Goal: Task Accomplishment & Management: Complete application form

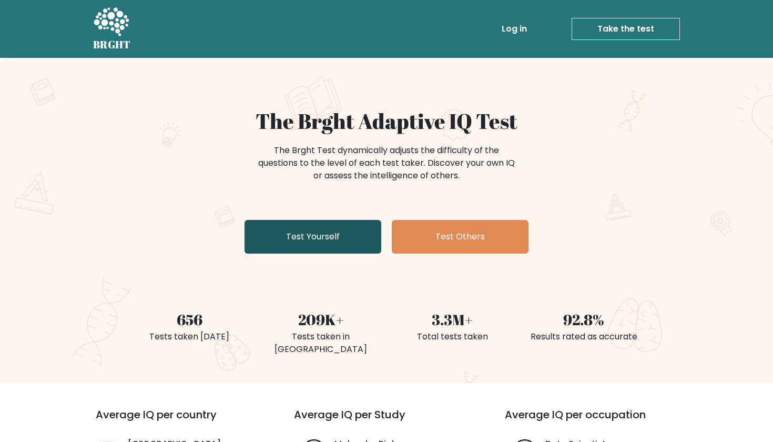
click at [346, 241] on link "Test Yourself" at bounding box center [313, 237] width 137 height 34
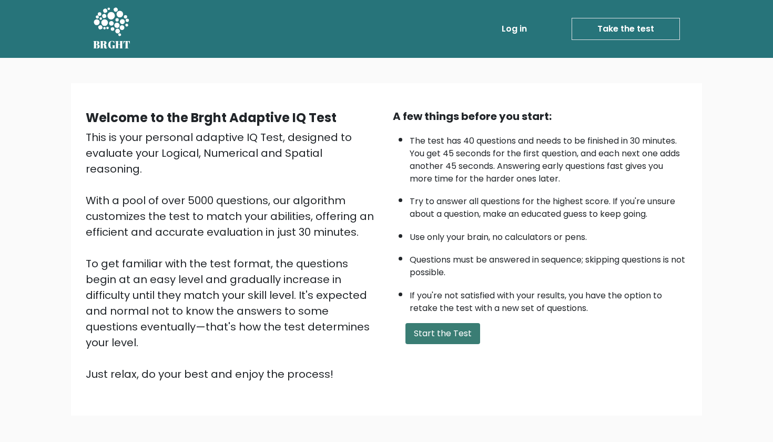
click at [414, 344] on button "Start the Test" at bounding box center [443, 333] width 75 height 21
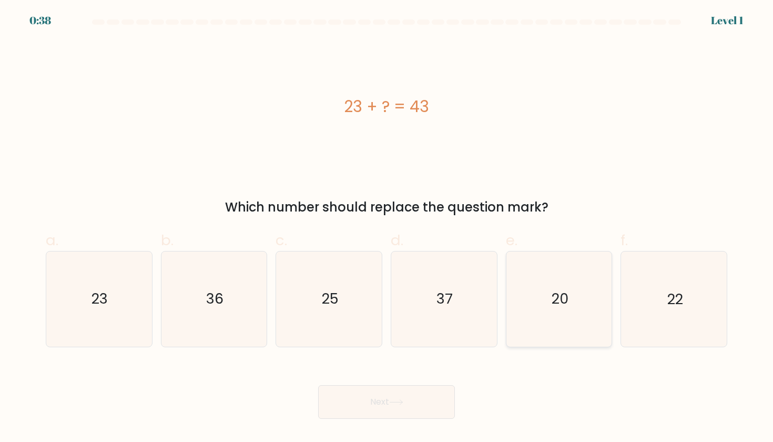
click at [571, 291] on icon "20" at bounding box center [559, 298] width 95 height 95
click at [387, 228] on input "e. 20" at bounding box center [387, 224] width 1 height 7
radio input "true"
click at [428, 403] on button "Next" at bounding box center [386, 402] width 137 height 34
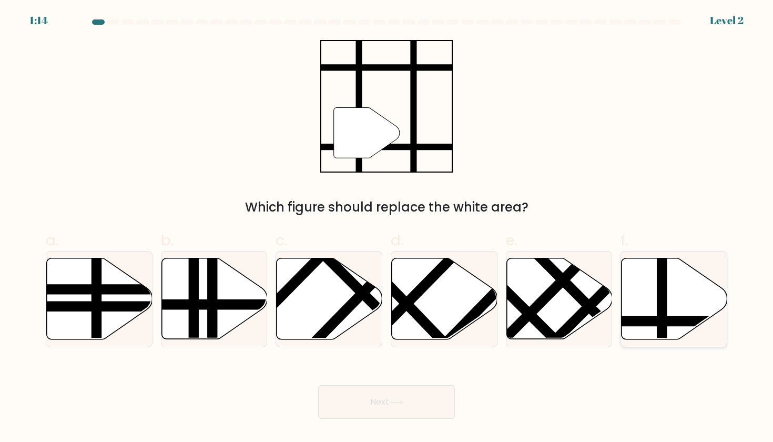
click at [679, 321] on icon at bounding box center [706, 321] width 213 height 0
click at [387, 228] on input "f." at bounding box center [387, 224] width 1 height 7
radio input "true"
click at [383, 397] on button "Next" at bounding box center [386, 402] width 137 height 34
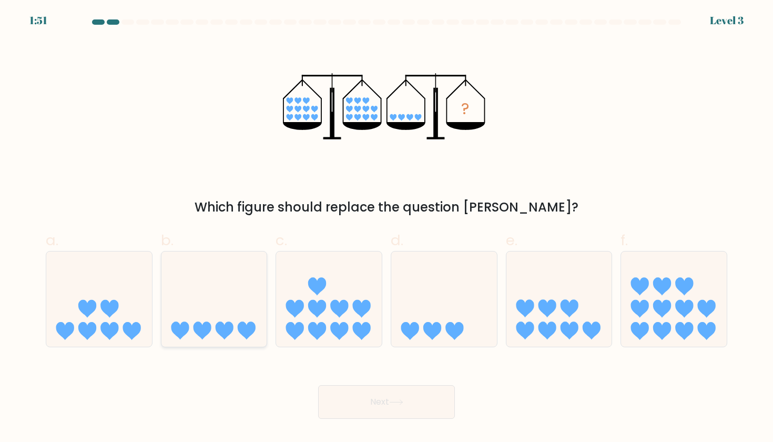
click at [208, 338] on icon at bounding box center [214, 298] width 106 height 87
click at [387, 228] on input "b." at bounding box center [387, 224] width 1 height 7
radio input "true"
click at [363, 407] on button "Next" at bounding box center [386, 402] width 137 height 34
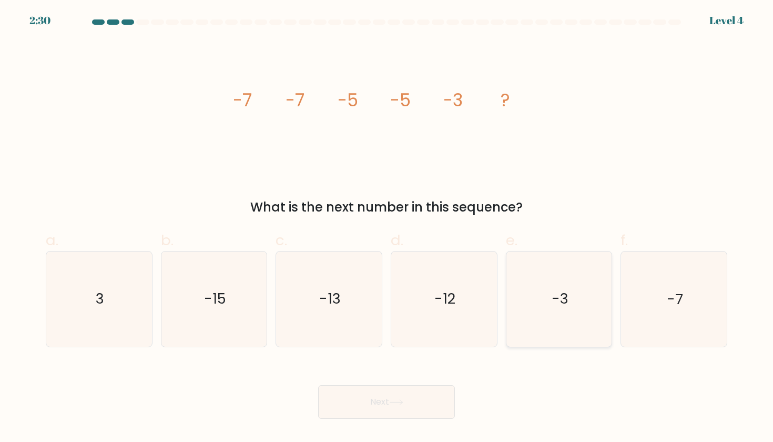
click at [574, 294] on icon "-3" at bounding box center [559, 298] width 95 height 95
click at [387, 228] on input "e. -3" at bounding box center [387, 224] width 1 height 7
radio input "true"
click at [421, 405] on button "Next" at bounding box center [386, 402] width 137 height 34
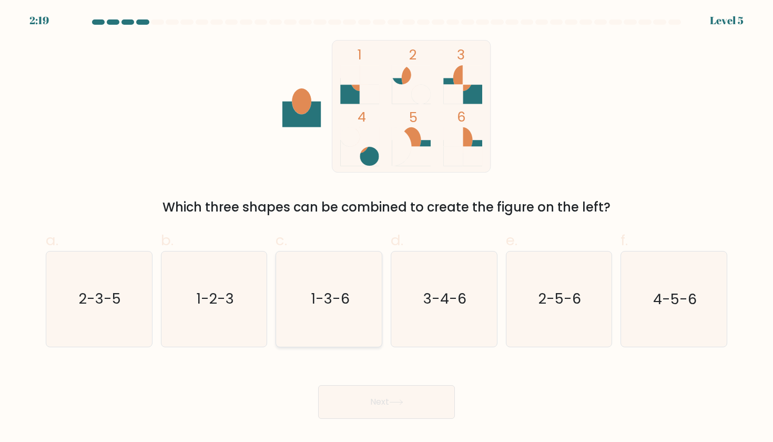
click at [316, 330] on icon "1-3-6" at bounding box center [329, 298] width 95 height 95
click at [387, 228] on input "c. 1-3-6" at bounding box center [387, 224] width 1 height 7
radio input "true"
click at [386, 406] on button "Next" at bounding box center [386, 402] width 137 height 34
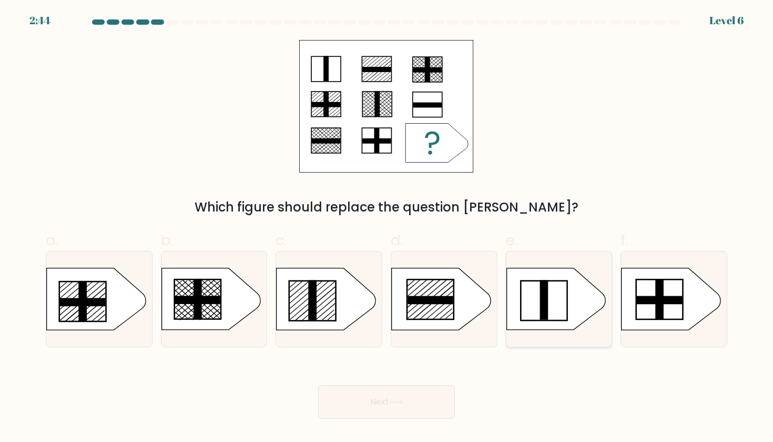
click at [559, 301] on icon at bounding box center [556, 299] width 99 height 62
click at [387, 228] on input "e." at bounding box center [387, 224] width 1 height 7
radio input "true"
click at [411, 408] on button "Next" at bounding box center [386, 402] width 137 height 34
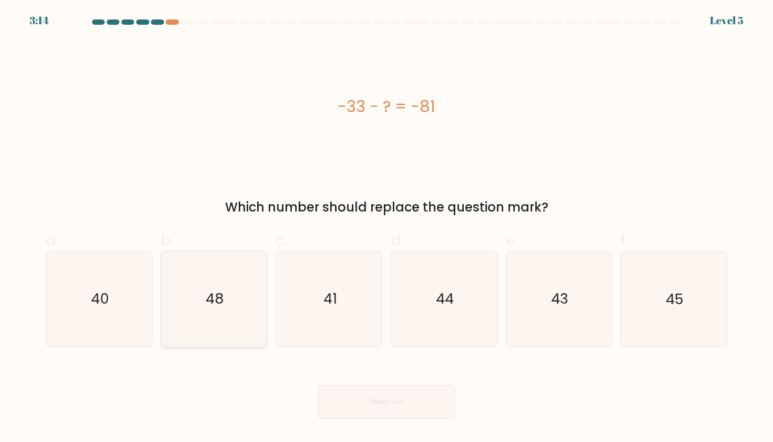
click at [215, 306] on text "48" at bounding box center [215, 298] width 18 height 19
click at [387, 228] on input "b. 48" at bounding box center [387, 224] width 1 height 7
radio input "true"
click at [433, 408] on button "Next" at bounding box center [386, 402] width 137 height 34
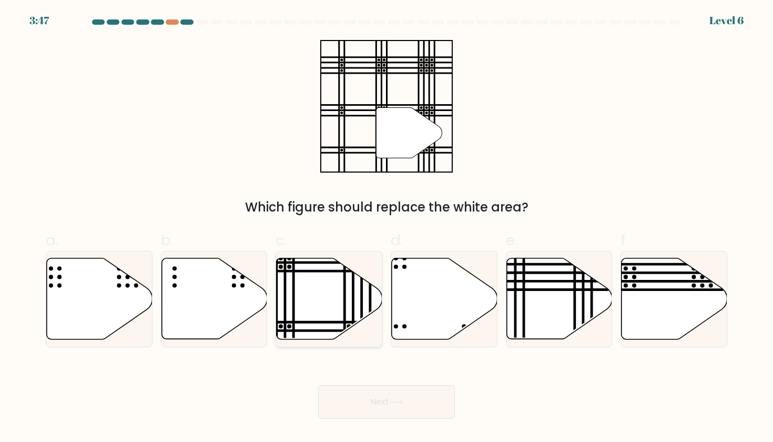
click at [365, 286] on icon at bounding box center [330, 298] width 106 height 81
click at [387, 228] on input "c." at bounding box center [387, 224] width 1 height 7
radio input "true"
click at [413, 404] on button "Next" at bounding box center [386, 402] width 137 height 34
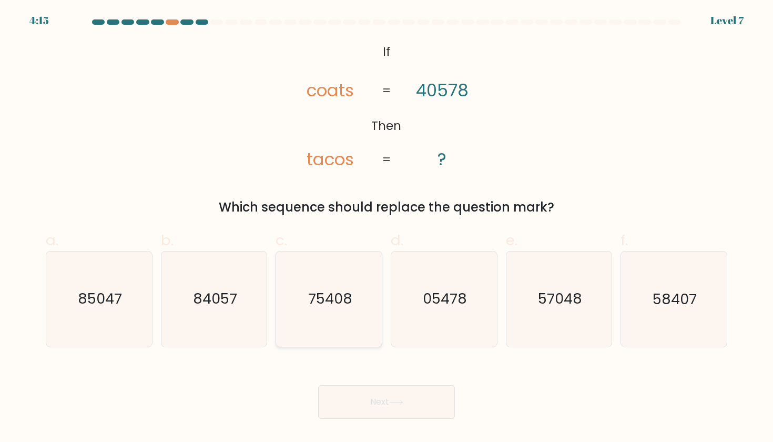
click at [296, 306] on icon "75408" at bounding box center [329, 298] width 95 height 95
click at [387, 228] on input "c. 75408" at bounding box center [387, 224] width 1 height 7
radio input "true"
click at [357, 402] on button "Next" at bounding box center [386, 402] width 137 height 34
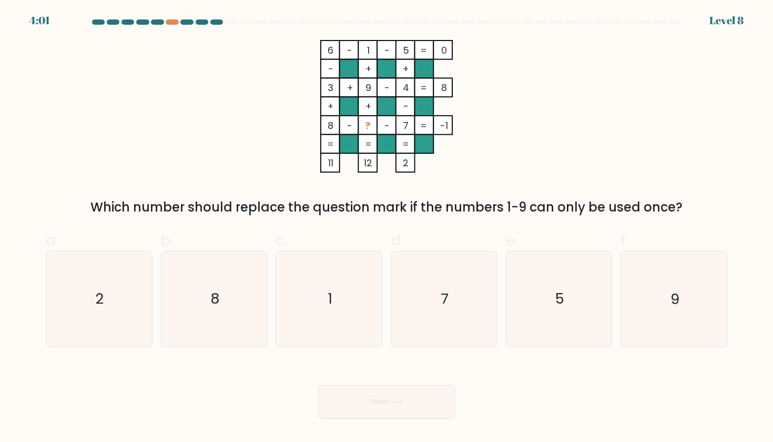
click at [326, 122] on rect at bounding box center [330, 125] width 19 height 19
drag, startPoint x: 327, startPoint y: 123, endPoint x: 452, endPoint y: 125, distance: 125.2
click at [452, 125] on icon "6 - 1 - 5 0 - + + 3 + 9 - 4 8 + + - 8 - ? - 7 = -1 = = = = 11 12 2 =" at bounding box center [387, 106] width 316 height 133
click at [321, 125] on rect at bounding box center [330, 125] width 19 height 19
drag, startPoint x: 328, startPoint y: 125, endPoint x: 447, endPoint y: 130, distance: 119.0
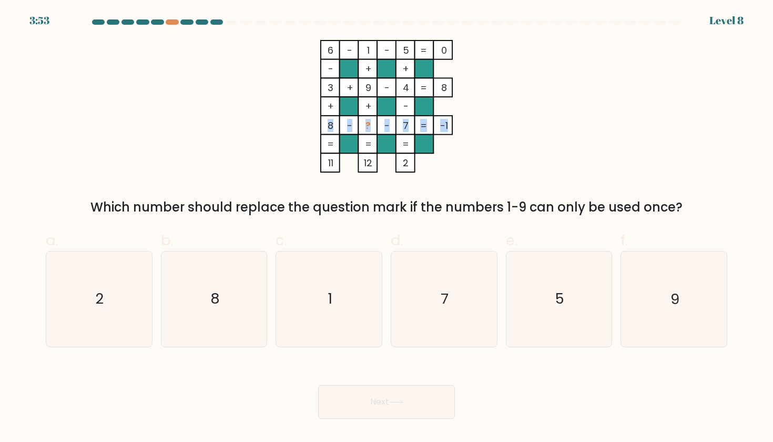
click at [447, 130] on icon "6 - 1 - 5 0 - + + 3 + 9 - 4 8 + + - 8 - ? - 7 = -1 = = = = 11 12 2 =" at bounding box center [387, 106] width 316 height 133
copy icon "8 - ? - 7 = -1"
click at [144, 317] on icon "2" at bounding box center [99, 298] width 95 height 95
click at [387, 228] on input "a. 2" at bounding box center [387, 224] width 1 height 7
radio input "true"
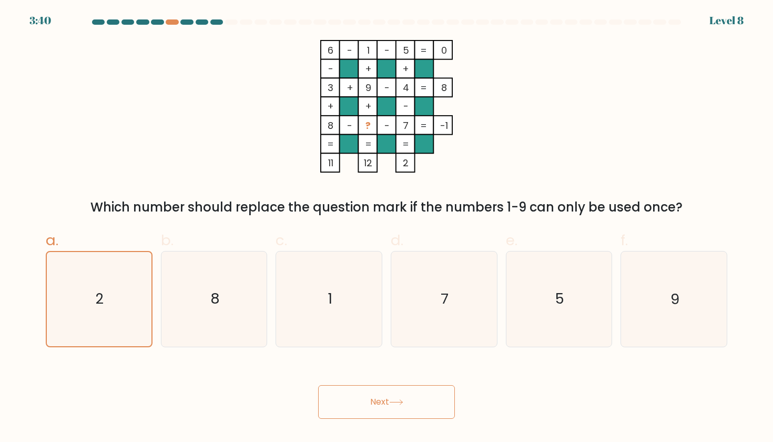
click at [375, 400] on button "Next" at bounding box center [386, 402] width 137 height 34
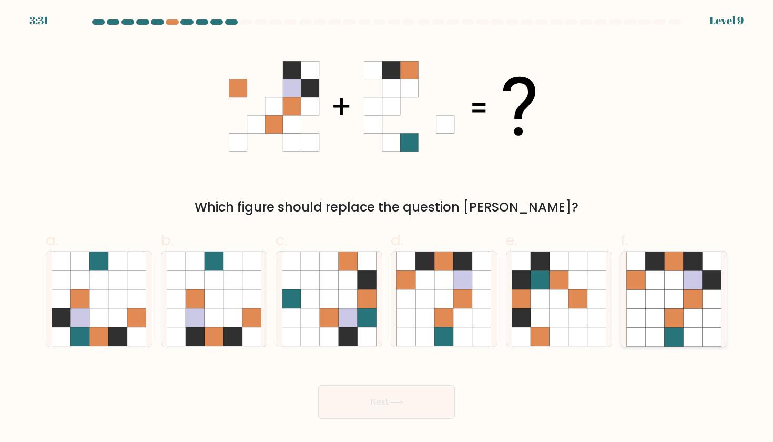
click at [668, 287] on icon at bounding box center [674, 280] width 19 height 19
click at [387, 228] on input "f." at bounding box center [387, 224] width 1 height 7
radio input "true"
click at [402, 392] on button "Next" at bounding box center [386, 402] width 137 height 34
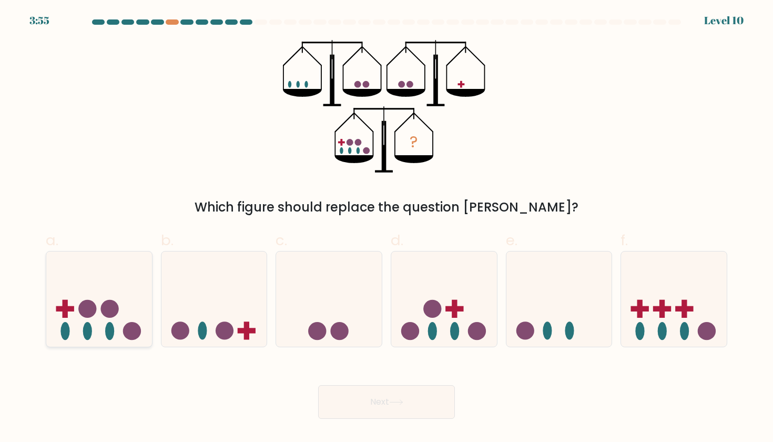
click at [76, 316] on icon at bounding box center [99, 298] width 106 height 87
click at [387, 228] on input "a." at bounding box center [387, 224] width 1 height 7
radio input "true"
click at [346, 405] on button "Next" at bounding box center [386, 402] width 137 height 34
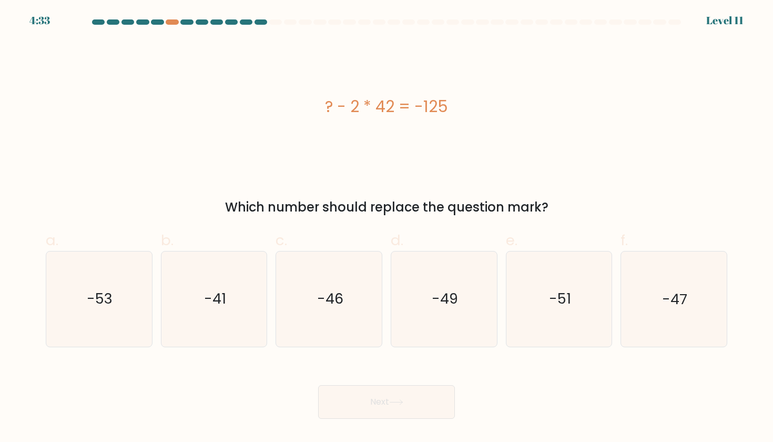
drag, startPoint x: 326, startPoint y: 106, endPoint x: 484, endPoint y: 106, distance: 157.8
click at [484, 106] on div "? - 2 * 42 = -125" at bounding box center [387, 107] width 682 height 24
copy div "? - 2 * 42 = -125"
click at [241, 305] on icon "-41" at bounding box center [214, 298] width 95 height 95
click at [387, 228] on input "b. -41" at bounding box center [387, 224] width 1 height 7
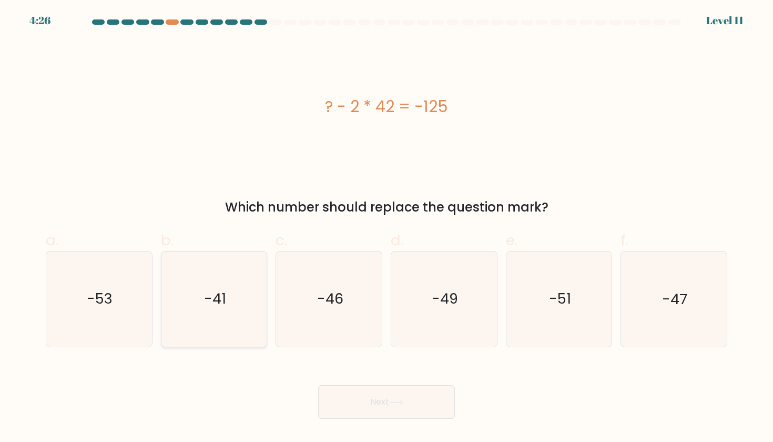
radio input "true"
click at [378, 406] on button "Next" at bounding box center [386, 402] width 137 height 34
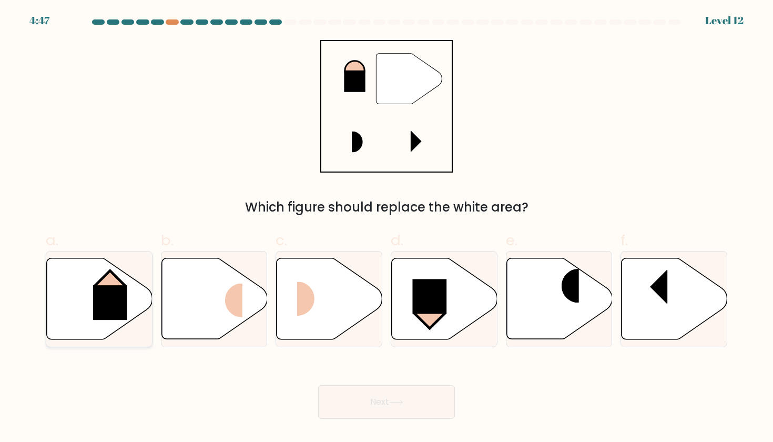
click at [117, 287] on rect at bounding box center [110, 302] width 34 height 35
click at [387, 228] on input "a." at bounding box center [387, 224] width 1 height 7
radio input "true"
click at [413, 392] on button "Next" at bounding box center [386, 402] width 137 height 34
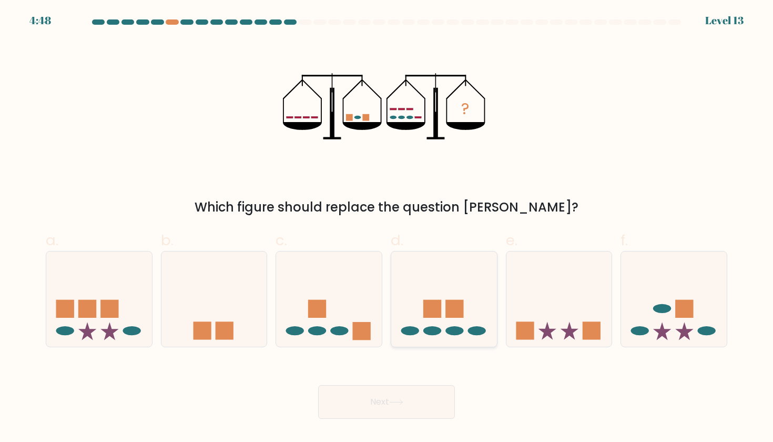
click at [461, 313] on rect at bounding box center [455, 309] width 18 height 18
click at [387, 228] on input "d." at bounding box center [387, 224] width 1 height 7
radio input "true"
click at [417, 412] on button "Next" at bounding box center [386, 402] width 137 height 34
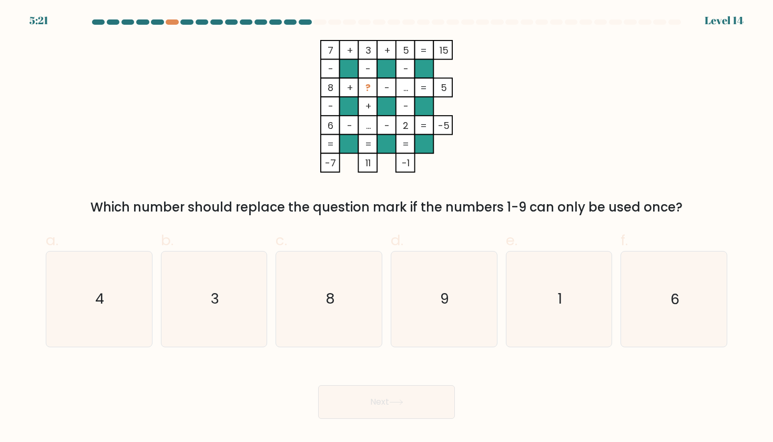
drag, startPoint x: 300, startPoint y: 206, endPoint x: 646, endPoint y: 214, distance: 346.7
click at [646, 214] on div "Which number should replace the question mark if the numbers 1-9 can only be us…" at bounding box center [386, 207] width 669 height 19
click at [328, 81] on tspan "8" at bounding box center [331, 87] width 6 height 13
drag, startPoint x: 327, startPoint y: 85, endPoint x: 447, endPoint y: 90, distance: 120.1
click at [447, 90] on icon "7 + 3 + 5 15 - - - 8 + ? - ... 5 - + - 6 - ... - 2 = -5 = = = = -7 11 -1 =" at bounding box center [387, 106] width 316 height 133
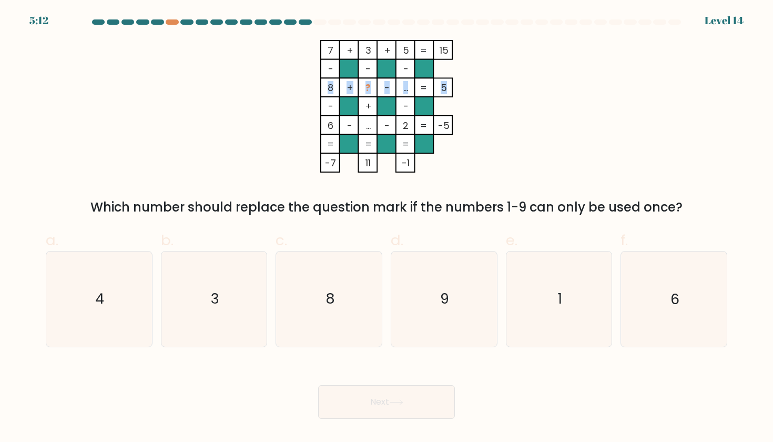
copy icon "8 + ? - ... 5"
drag, startPoint x: 94, startPoint y: 207, endPoint x: 686, endPoint y: 206, distance: 592.8
click at [686, 206] on div "Which number should replace the question mark if the numbers 1-9 can only be us…" at bounding box center [386, 207] width 669 height 19
copy div "Which number should replace the question mark if the numbers 1-9 can only be us…"
click at [137, 321] on icon "4" at bounding box center [99, 298] width 95 height 95
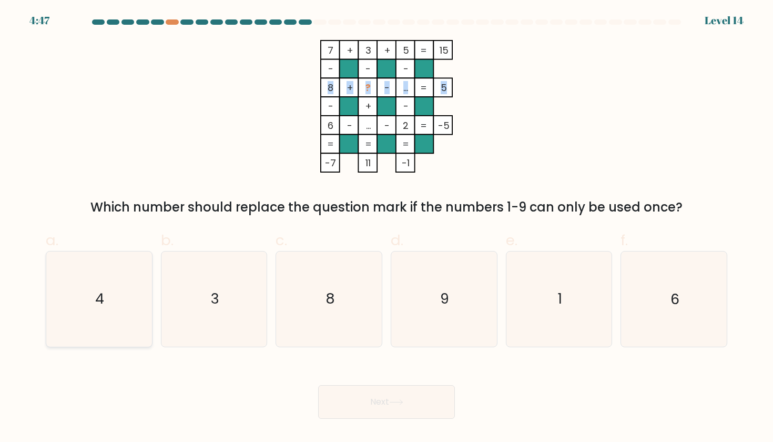
click at [387, 228] on input "a. 4" at bounding box center [387, 224] width 1 height 7
radio input "true"
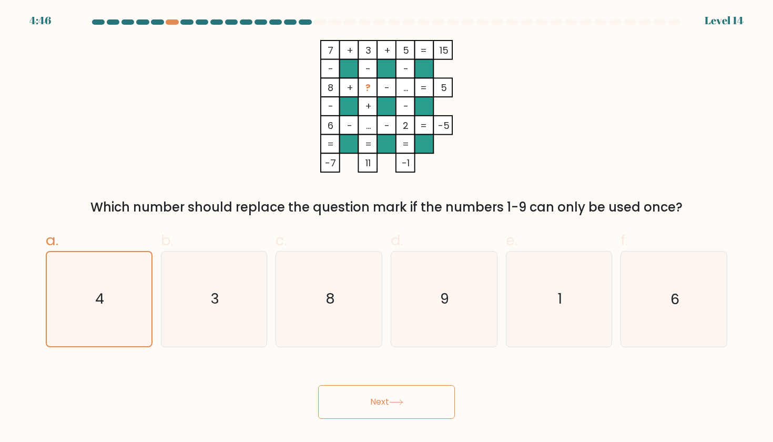
click at [365, 395] on button "Next" at bounding box center [386, 402] width 137 height 34
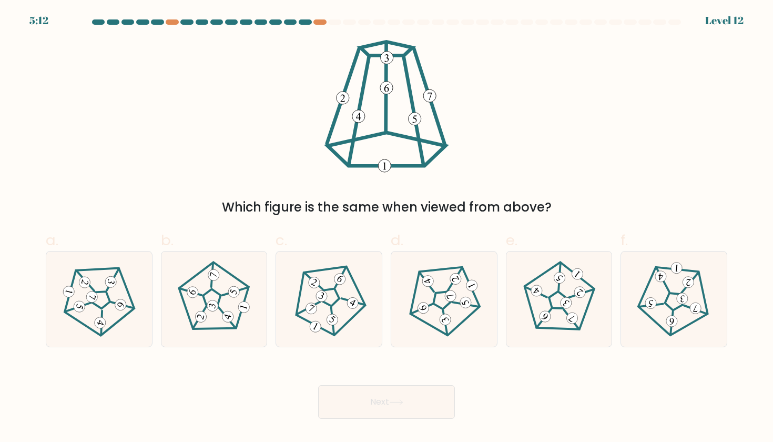
drag, startPoint x: 221, startPoint y: 207, endPoint x: 608, endPoint y: 205, distance: 386.6
click at [608, 205] on div "Which figure is the same when viewed from above?" at bounding box center [386, 207] width 669 height 19
click at [628, 109] on div "Which figure is the same when viewed from above?" at bounding box center [386, 128] width 694 height 177
click at [229, 314] on 782 at bounding box center [228, 317] width 14 height 14
click at [387, 228] on input "b." at bounding box center [387, 224] width 1 height 7
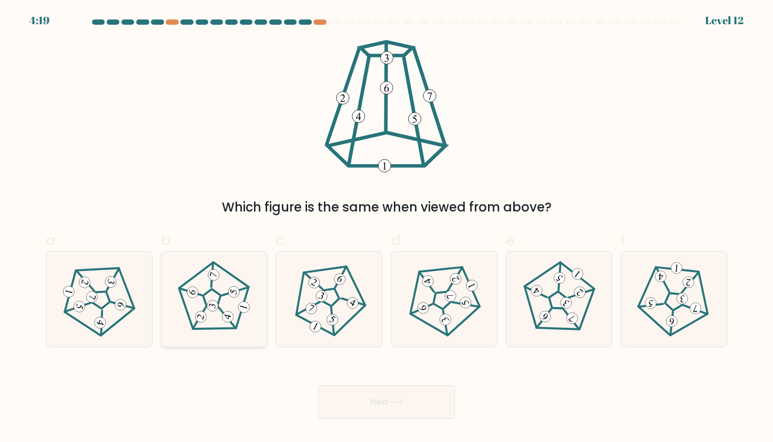
radio input "true"
click at [371, 402] on button "Next" at bounding box center [386, 402] width 137 height 34
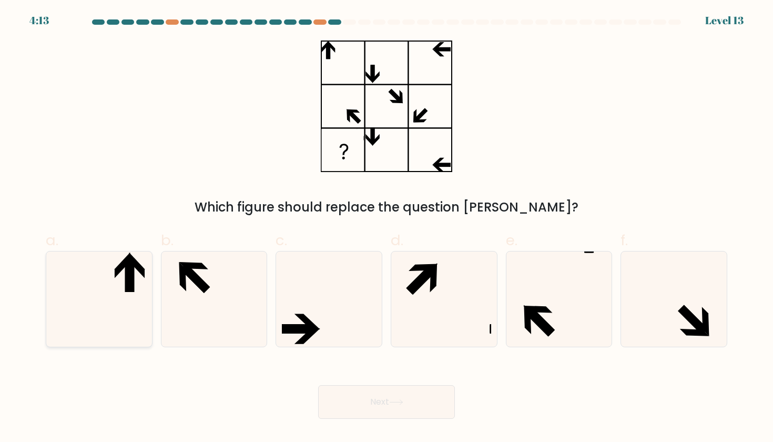
click at [118, 297] on icon at bounding box center [99, 298] width 95 height 95
click at [387, 228] on input "a." at bounding box center [387, 224] width 1 height 7
radio input "true"
click at [369, 402] on button "Next" at bounding box center [386, 402] width 137 height 34
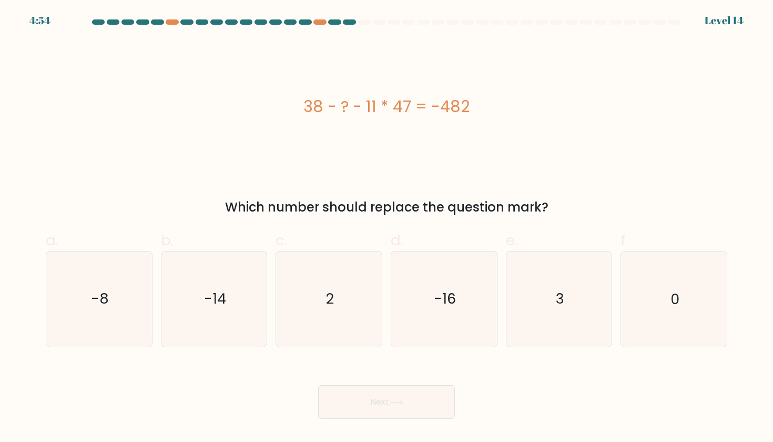
click at [303, 106] on div "38 - ? - 11 * 47 = -482" at bounding box center [387, 107] width 682 height 24
drag, startPoint x: 309, startPoint y: 106, endPoint x: 554, endPoint y: 212, distance: 267.2
click at [554, 212] on div "38 - ? - 11 * 47 = -482 Which number should replace the question mark?" at bounding box center [386, 128] width 694 height 177
copy div "8 - ? - 11 * 47 = -482 Which number should replace the question mark?"
click at [509, 102] on div "38 - ? - 11 * 47 = -482" at bounding box center [387, 107] width 682 height 24
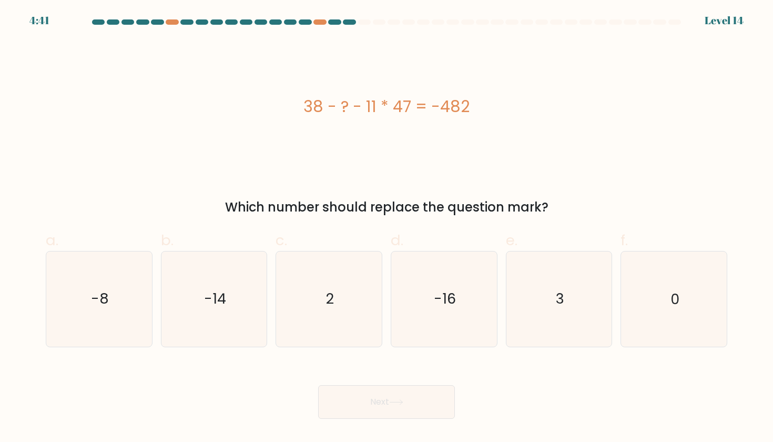
drag, startPoint x: 494, startPoint y: 103, endPoint x: 272, endPoint y: 104, distance: 222.0
click at [272, 104] on div "38 - ? - 11 * 47 = -482" at bounding box center [387, 107] width 682 height 24
copy div "38 - ? - 11 * 47 = -482"
click at [516, 314] on icon "3" at bounding box center [559, 298] width 95 height 95
click at [387, 228] on input "e. 3" at bounding box center [387, 224] width 1 height 7
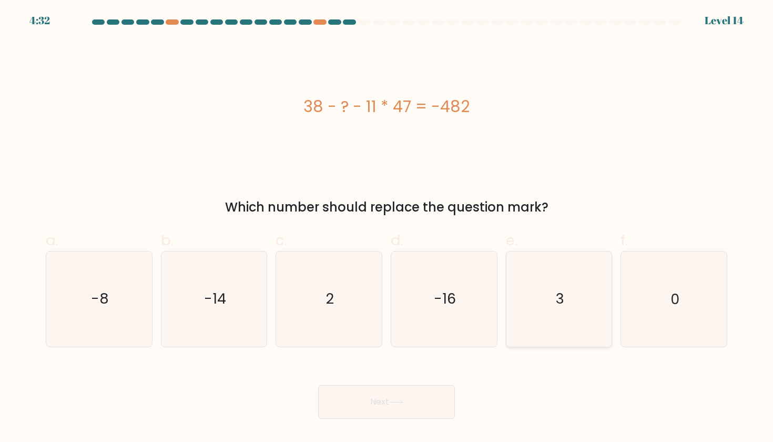
radio input "true"
click at [395, 418] on button "Next" at bounding box center [386, 402] width 137 height 34
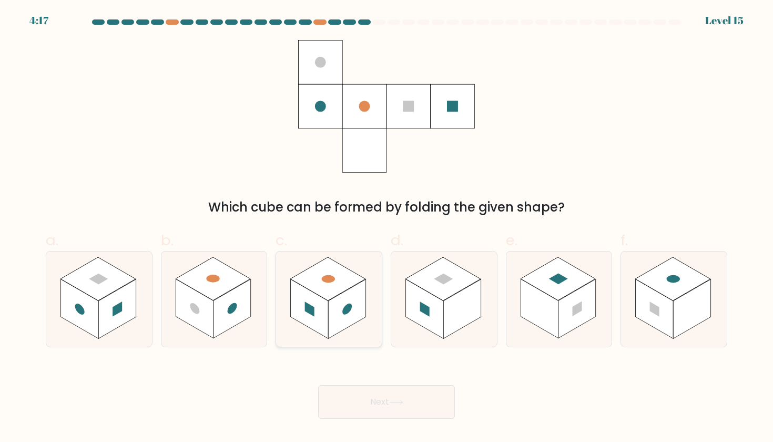
click at [328, 304] on rect at bounding box center [309, 308] width 37 height 59
click at [387, 228] on input "c." at bounding box center [387, 224] width 1 height 7
radio input "true"
click at [399, 399] on icon at bounding box center [396, 402] width 14 height 6
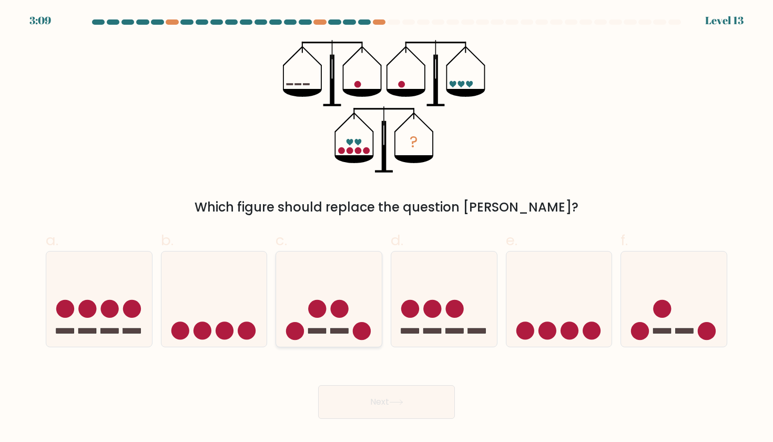
click at [315, 321] on icon at bounding box center [329, 298] width 106 height 87
click at [387, 228] on input "c." at bounding box center [387, 224] width 1 height 7
radio input "true"
click at [437, 309] on circle at bounding box center [432, 309] width 18 height 18
click at [387, 228] on input "d." at bounding box center [387, 224] width 1 height 7
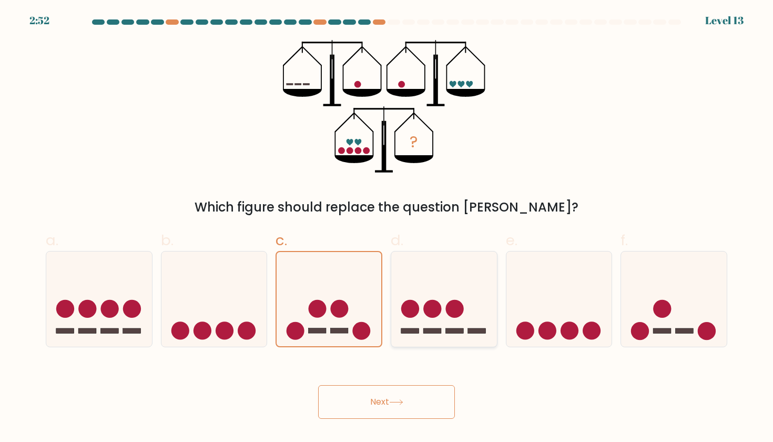
radio input "true"
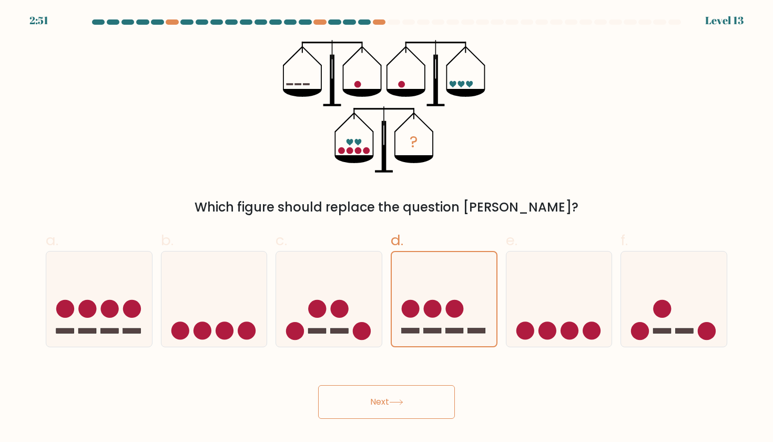
click at [403, 407] on button "Next" at bounding box center [386, 402] width 137 height 34
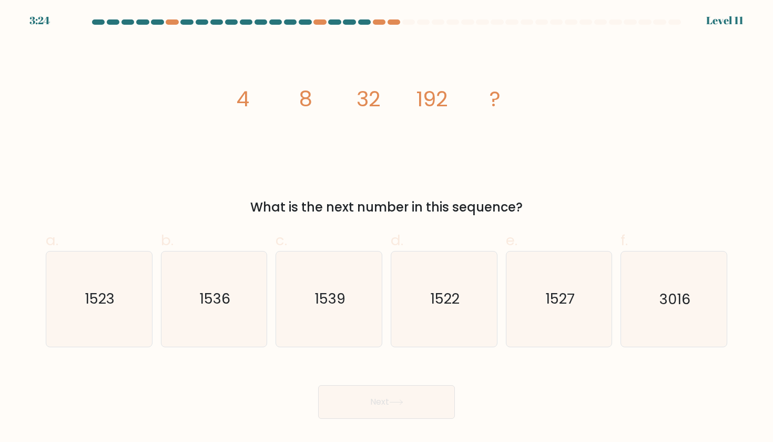
drag, startPoint x: 238, startPoint y: 95, endPoint x: 502, endPoint y: 100, distance: 264.1
click at [502, 100] on icon "image/svg+xml 4 8 32 192 ?" at bounding box center [387, 106] width 316 height 133
drag, startPoint x: 502, startPoint y: 100, endPoint x: 498, endPoint y: 94, distance: 7.6
click at [498, 94] on icon "image/svg+xml 4 8 32 192 ?" at bounding box center [387, 106] width 316 height 133
copy g "4 8 32 192 ?"
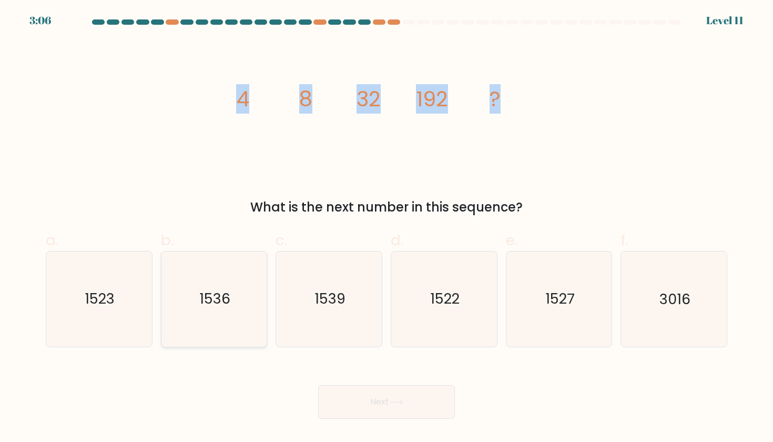
click at [235, 292] on icon "1536" at bounding box center [214, 298] width 95 height 95
click at [387, 228] on input "b. 1536" at bounding box center [387, 224] width 1 height 7
radio input "true"
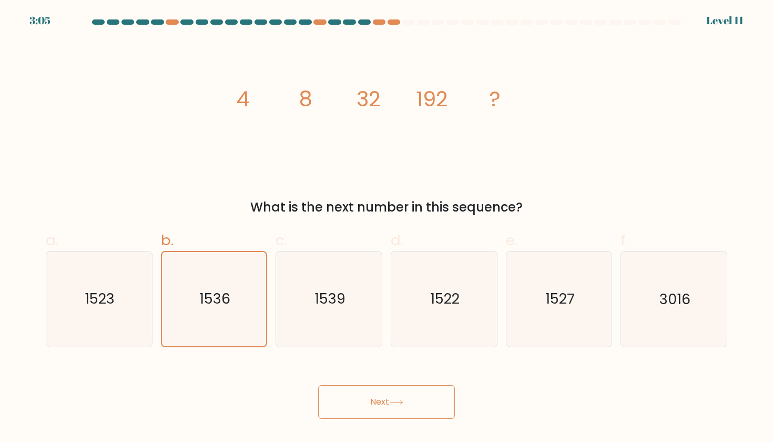
click at [427, 407] on button "Next" at bounding box center [386, 402] width 137 height 34
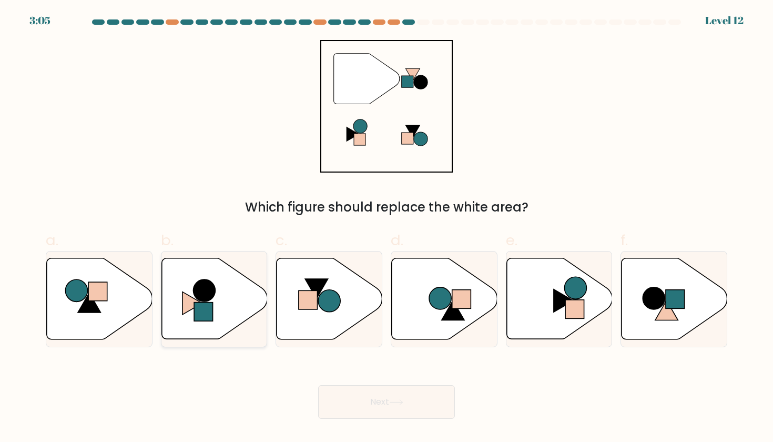
click at [176, 318] on icon at bounding box center [214, 298] width 106 height 81
click at [387, 228] on input "b." at bounding box center [387, 224] width 1 height 7
radio input "true"
click at [416, 395] on button "Next" at bounding box center [386, 402] width 137 height 34
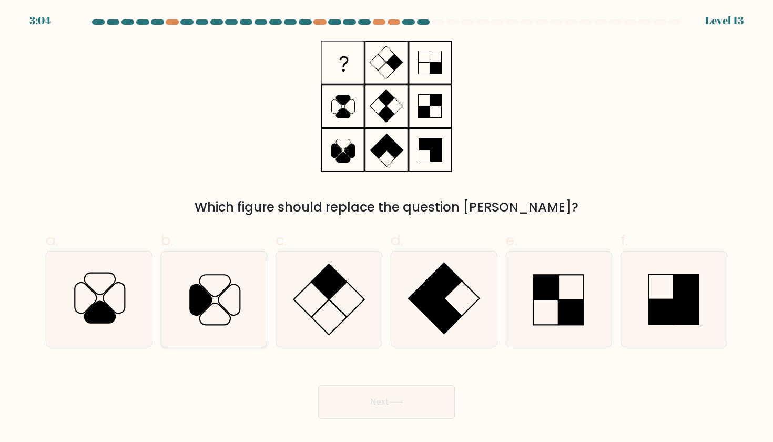
click at [225, 311] on icon at bounding box center [215, 315] width 31 height 22
click at [387, 228] on input "b." at bounding box center [387, 224] width 1 height 7
radio input "true"
click at [356, 400] on button "Next" at bounding box center [386, 402] width 137 height 34
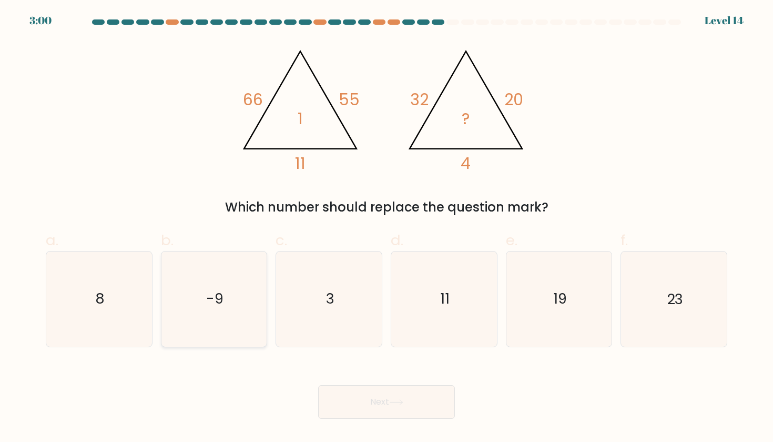
click at [233, 270] on icon "-9" at bounding box center [214, 298] width 95 height 95
click at [387, 228] on input "b. -9" at bounding box center [387, 224] width 1 height 7
radio input "true"
click at [118, 308] on icon "8" at bounding box center [99, 298] width 95 height 95
click at [387, 228] on input "a. 8" at bounding box center [387, 224] width 1 height 7
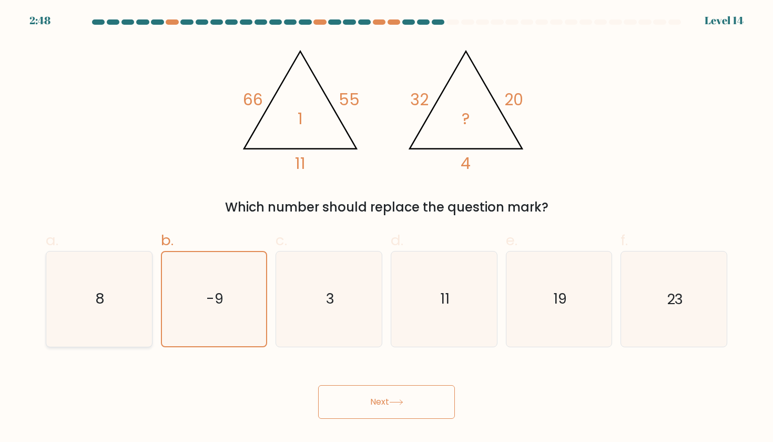
radio input "true"
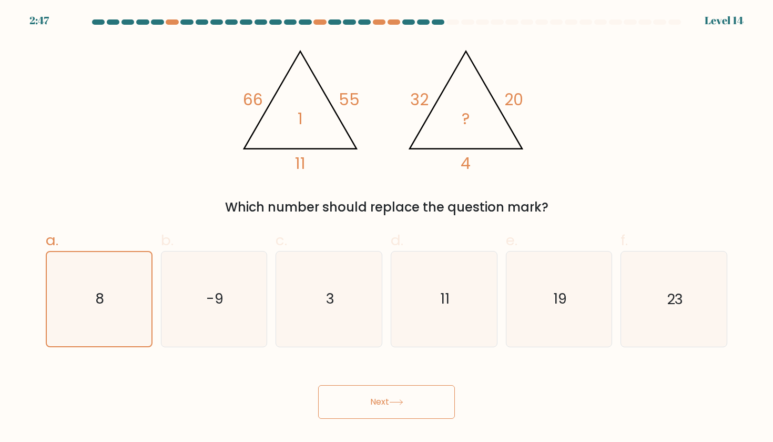
click at [435, 406] on button "Next" at bounding box center [386, 402] width 137 height 34
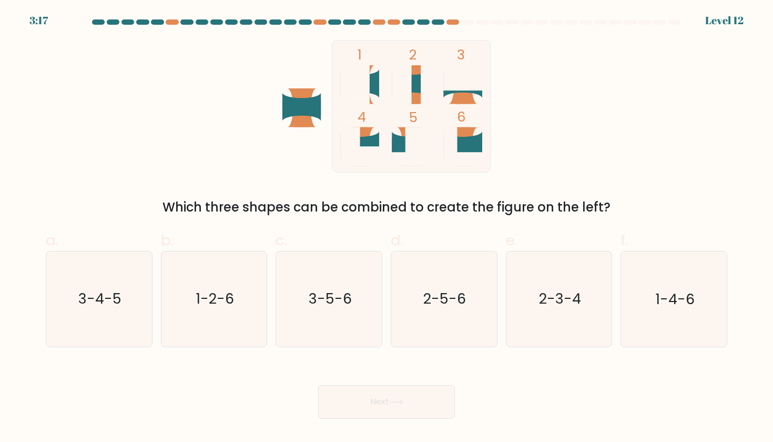
drag, startPoint x: 300, startPoint y: 212, endPoint x: 586, endPoint y: 215, distance: 285.7
click at [586, 215] on div "Which three shapes can be combined to create the figure on the left?" at bounding box center [386, 207] width 669 height 19
click at [564, 114] on div "1 2 3 4 5 6 Which three shapes can be combined to create the figure on the left?" at bounding box center [386, 128] width 694 height 177
click at [113, 285] on icon "3-4-5" at bounding box center [99, 298] width 95 height 95
click at [387, 228] on input "a. 3-4-5" at bounding box center [387, 224] width 1 height 7
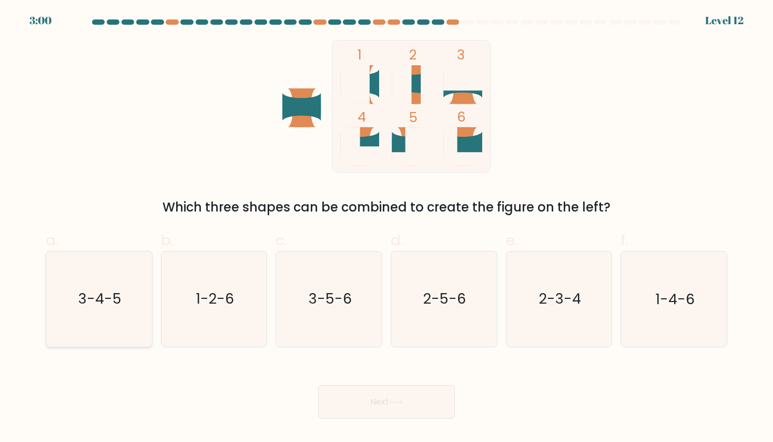
radio input "true"
click at [421, 395] on button "Next" at bounding box center [386, 402] width 137 height 34
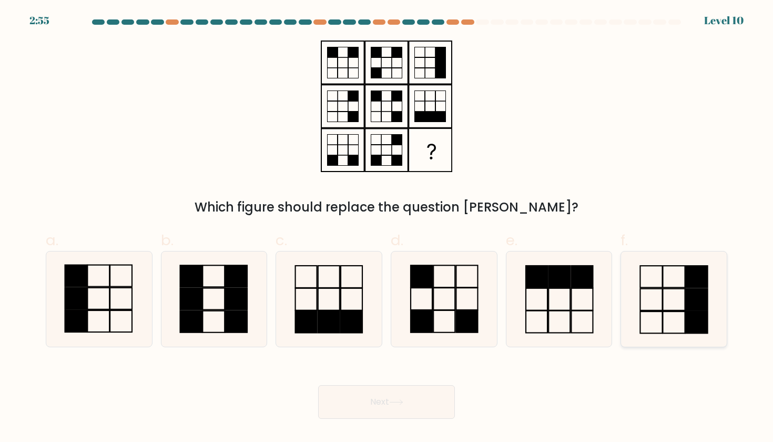
click at [690, 306] on rect at bounding box center [696, 300] width 22 height 22
click at [387, 228] on input "f." at bounding box center [387, 224] width 1 height 7
radio input "true"
click at [435, 393] on button "Next" at bounding box center [386, 402] width 137 height 34
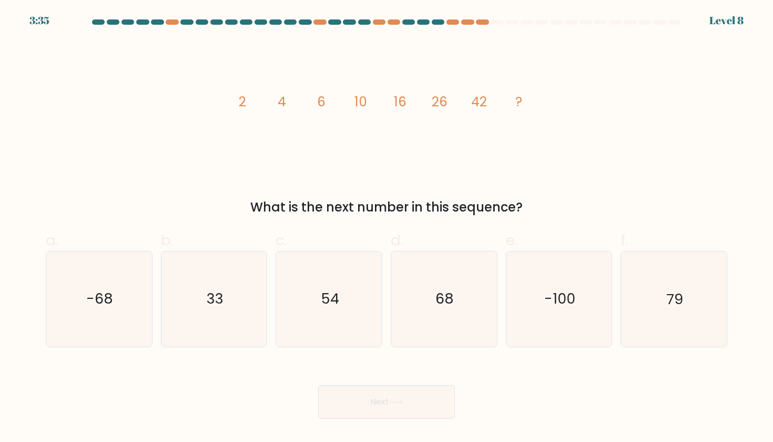
click at [257, 107] on icon "image/svg+xml 2 4 6 10 16 26 42 ?" at bounding box center [387, 106] width 316 height 133
drag, startPoint x: 237, startPoint y: 99, endPoint x: 527, endPoint y: 209, distance: 309.8
click at [527, 209] on div "image/svg+xml 2 4 6 10 16 26 42 ? What is the next number in this sequence?" at bounding box center [386, 128] width 694 height 177
copy div "2 4 6 10 16 26 42 ? What is the next number in this sequence?"
click at [450, 292] on text "68" at bounding box center [445, 298] width 18 height 19
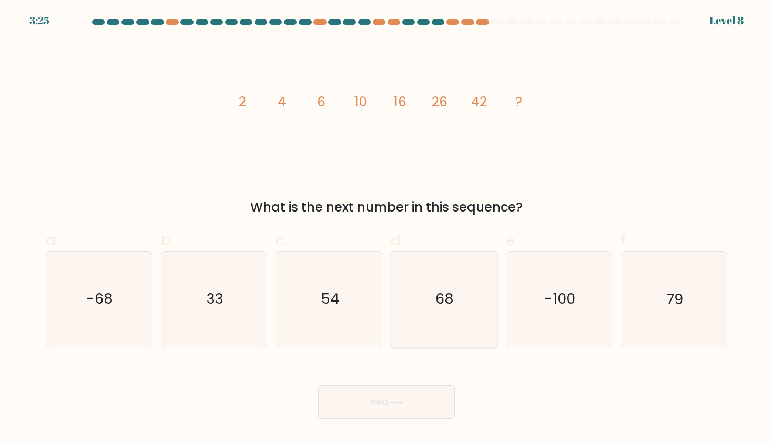
click at [387, 228] on input "d. 68" at bounding box center [387, 224] width 1 height 7
radio input "true"
click at [402, 400] on icon at bounding box center [396, 402] width 13 height 5
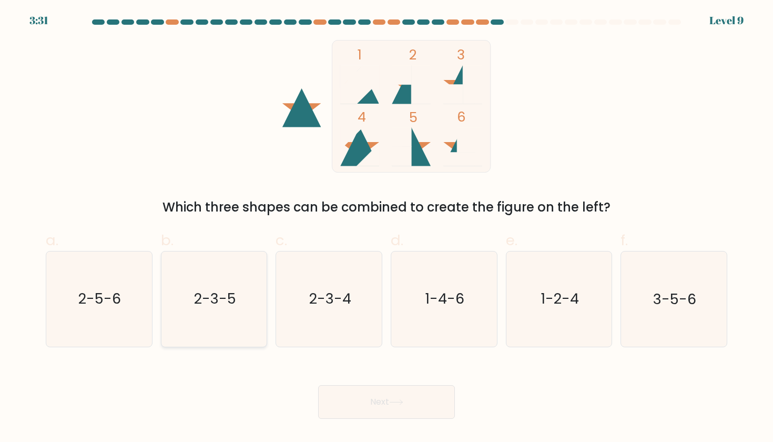
click at [229, 288] on icon "2-3-5" at bounding box center [214, 298] width 95 height 95
click at [387, 228] on input "b. 2-3-5" at bounding box center [387, 224] width 1 height 7
radio input "true"
click at [392, 407] on button "Next" at bounding box center [386, 402] width 137 height 34
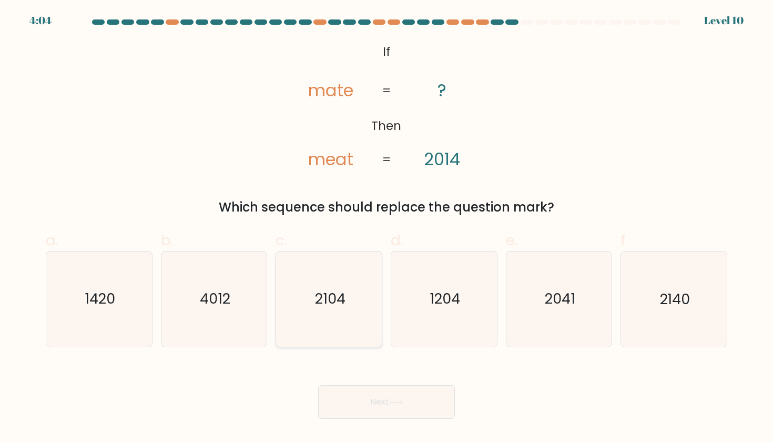
click at [362, 319] on icon "2104" at bounding box center [329, 298] width 95 height 95
click at [387, 228] on input "c. 2104" at bounding box center [387, 224] width 1 height 7
radio input "true"
click at [390, 416] on button "Next" at bounding box center [386, 402] width 137 height 34
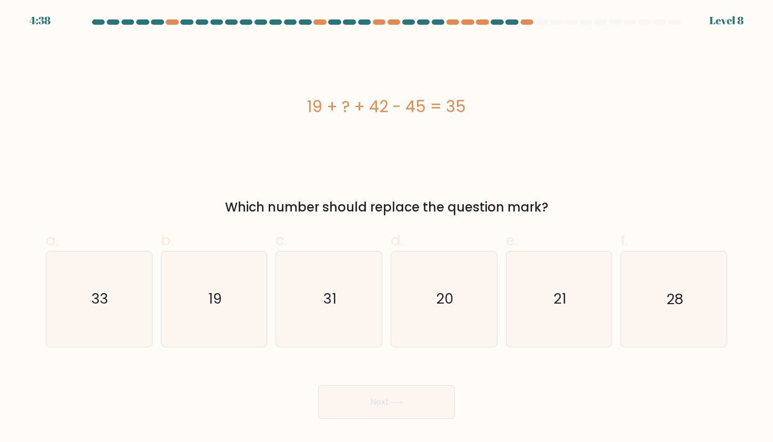
drag, startPoint x: 309, startPoint y: 104, endPoint x: 552, endPoint y: 207, distance: 263.5
click at [552, 207] on div "19 + ? + 42 - 45 = 35 Which number should replace the question mark?" at bounding box center [386, 128] width 694 height 177
copy div "19 + ? + 42 - 45 = 35 Which number should replace the question mark?"
click at [252, 296] on icon "19" at bounding box center [214, 298] width 95 height 95
click at [387, 228] on input "b. 19" at bounding box center [387, 224] width 1 height 7
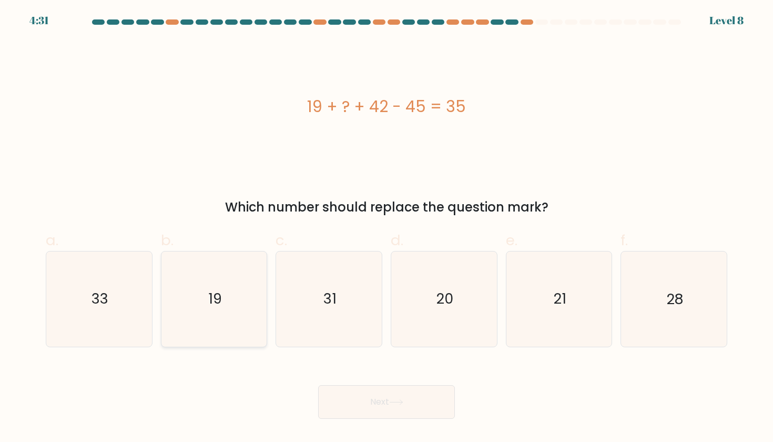
radio input "true"
click at [395, 401] on icon at bounding box center [396, 402] width 14 height 6
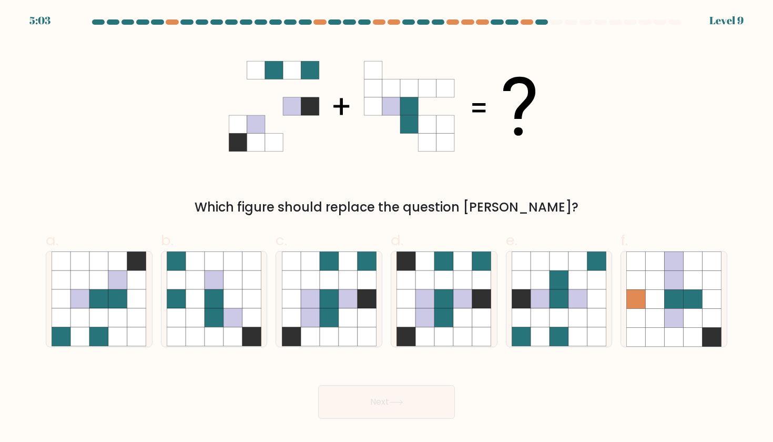
click at [449, 131] on icon at bounding box center [446, 124] width 18 height 18
click at [340, 269] on icon at bounding box center [348, 261] width 19 height 19
click at [387, 228] on input "c." at bounding box center [387, 224] width 1 height 7
radio input "true"
click at [375, 390] on button "Next" at bounding box center [386, 402] width 137 height 34
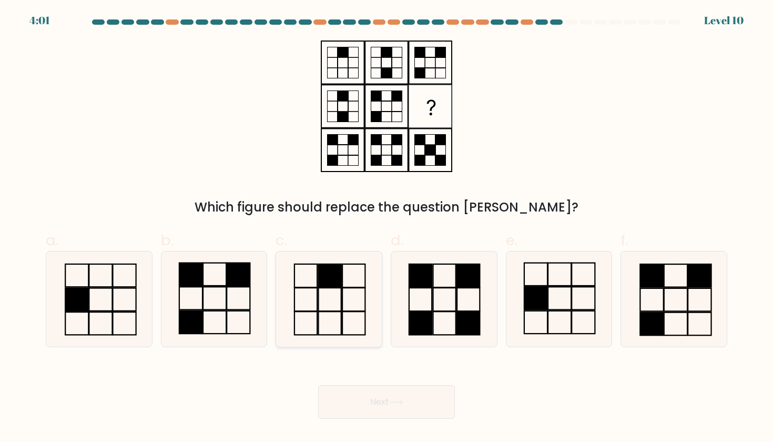
click at [321, 295] on icon at bounding box center [329, 298] width 95 height 95
click at [387, 228] on input "c." at bounding box center [387, 224] width 1 height 7
radio input "true"
click at [377, 396] on button "Next" at bounding box center [386, 402] width 137 height 34
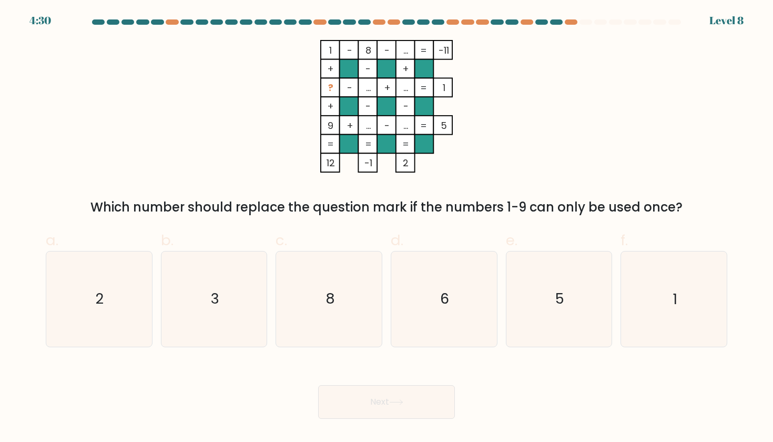
drag, startPoint x: 373, startPoint y: 89, endPoint x: 359, endPoint y: 89, distance: 14.2
click at [359, 89] on rect at bounding box center [367, 87] width 19 height 19
click at [394, 89] on rect at bounding box center [386, 87] width 19 height 19
click at [537, 284] on icon "5" at bounding box center [559, 298] width 95 height 95
click at [387, 228] on input "e. 5" at bounding box center [387, 224] width 1 height 7
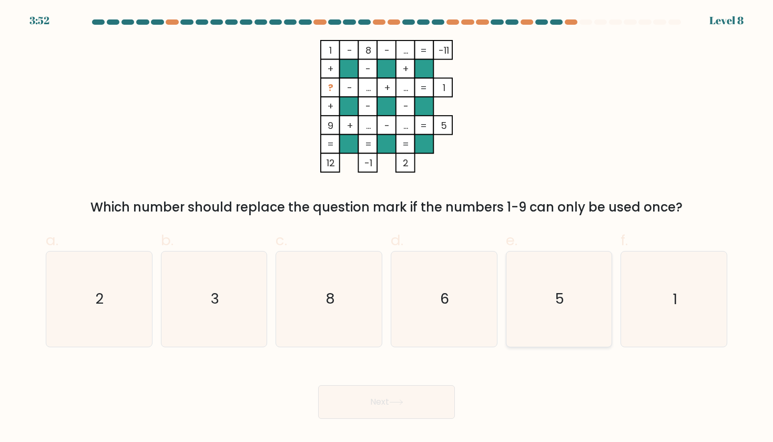
radio input "true"
click at [236, 269] on icon "3" at bounding box center [214, 298] width 95 height 95
click at [387, 228] on input "b. 3" at bounding box center [387, 224] width 1 height 7
radio input "true"
click at [534, 306] on icon "5" at bounding box center [559, 298] width 95 height 95
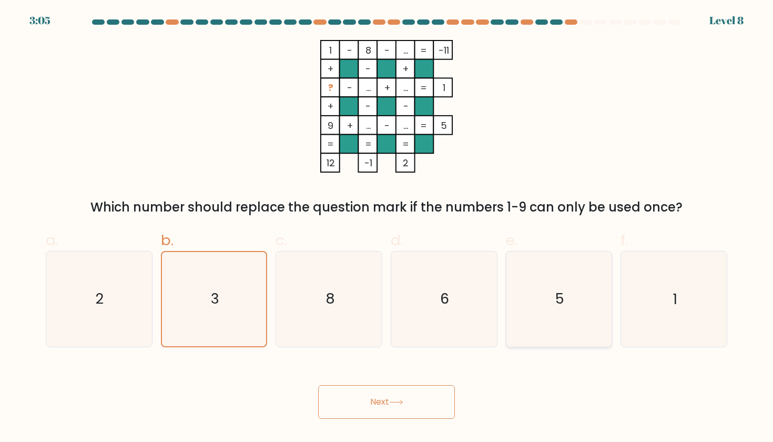
click at [387, 228] on input "e. 5" at bounding box center [387, 224] width 1 height 7
radio input "true"
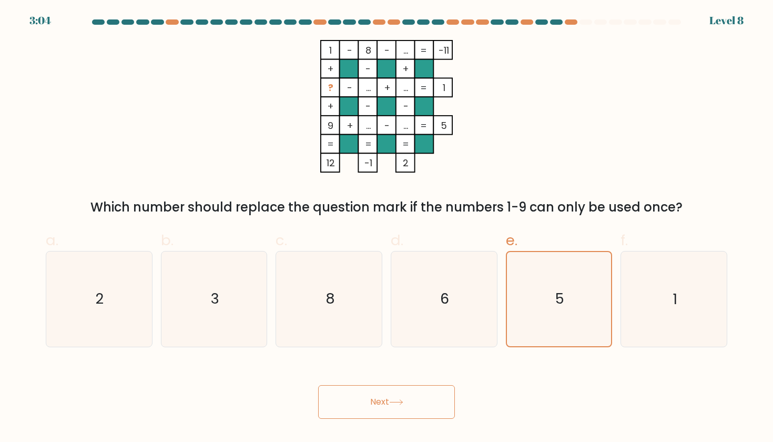
click at [439, 390] on button "Next" at bounding box center [386, 402] width 137 height 34
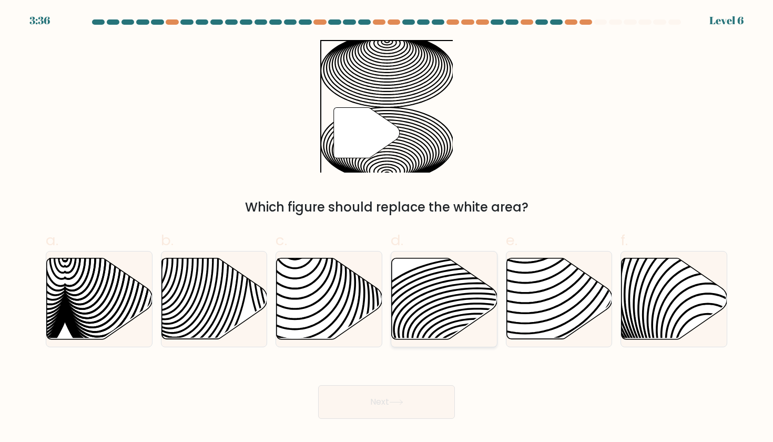
click at [469, 315] on icon at bounding box center [477, 311] width 213 height 106
click at [387, 228] on input "d." at bounding box center [387, 224] width 1 height 7
radio input "true"
click at [437, 403] on button "Next" at bounding box center [386, 402] width 137 height 34
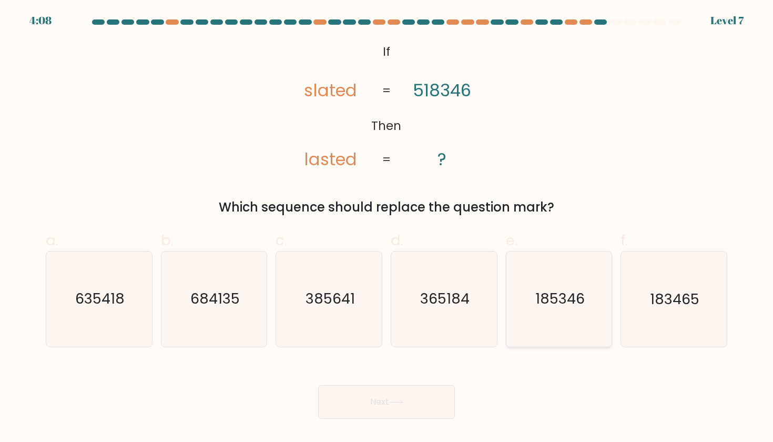
click at [571, 329] on icon "185346" at bounding box center [559, 298] width 95 height 95
click at [387, 228] on input "e. 185346" at bounding box center [387, 224] width 1 height 7
radio input "true"
click at [430, 394] on button "Next" at bounding box center [386, 402] width 137 height 34
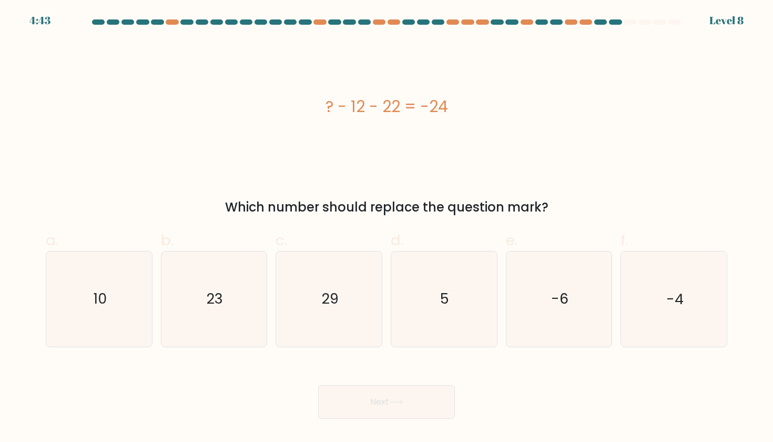
drag, startPoint x: 325, startPoint y: 105, endPoint x: 548, endPoint y: 216, distance: 248.9
click at [548, 216] on div "? - 12 - 22 = -24 Which number should replace the question mark?" at bounding box center [386, 128] width 694 height 177
copy div "? - 12 - 22 = -24 Which number should replace the question mark?"
click at [136, 319] on icon "10" at bounding box center [99, 298] width 95 height 95
click at [387, 228] on input "a. 10" at bounding box center [387, 224] width 1 height 7
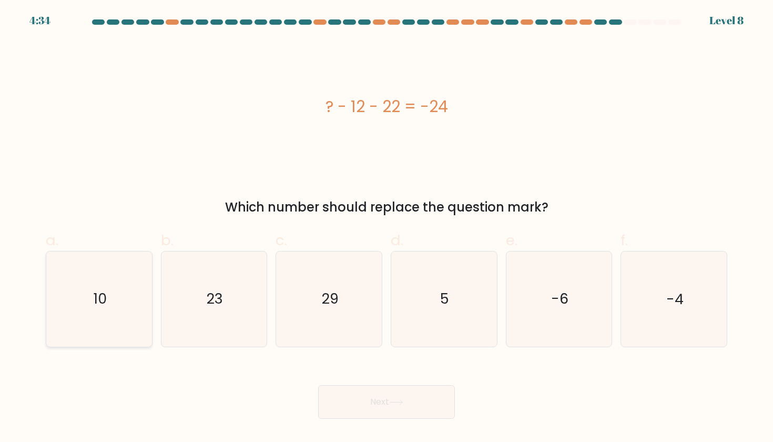
radio input "true"
click at [337, 399] on button "Next" at bounding box center [386, 402] width 137 height 34
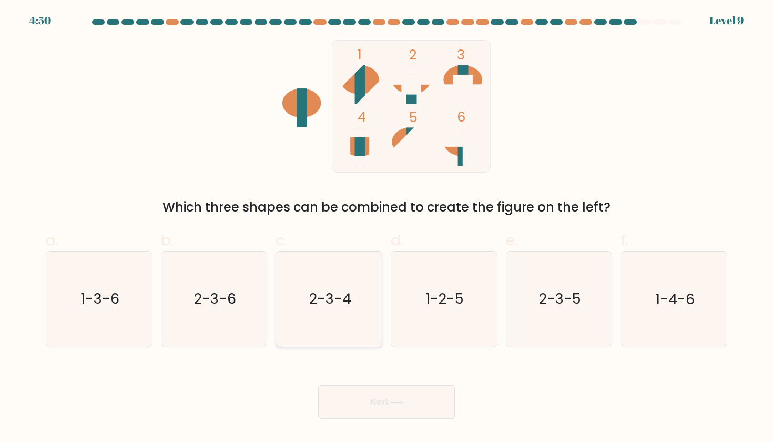
click at [359, 270] on icon "2-3-4" at bounding box center [329, 298] width 95 height 95
click at [387, 228] on input "c. 2-3-4" at bounding box center [387, 224] width 1 height 7
radio input "true"
click at [387, 406] on button "Next" at bounding box center [386, 402] width 137 height 34
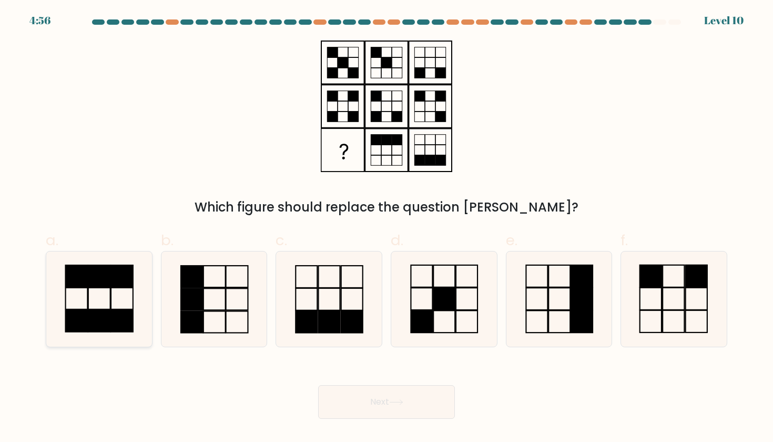
click at [133, 283] on rect at bounding box center [122, 276] width 22 height 22
click at [387, 228] on input "a." at bounding box center [387, 224] width 1 height 7
radio input "true"
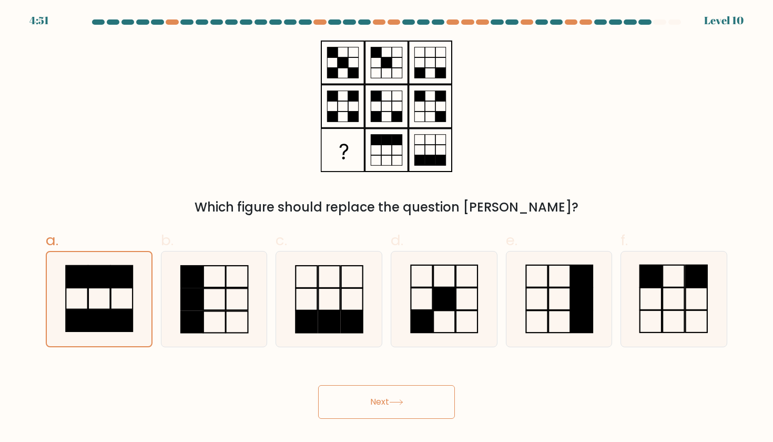
click at [364, 402] on button "Next" at bounding box center [386, 402] width 137 height 34
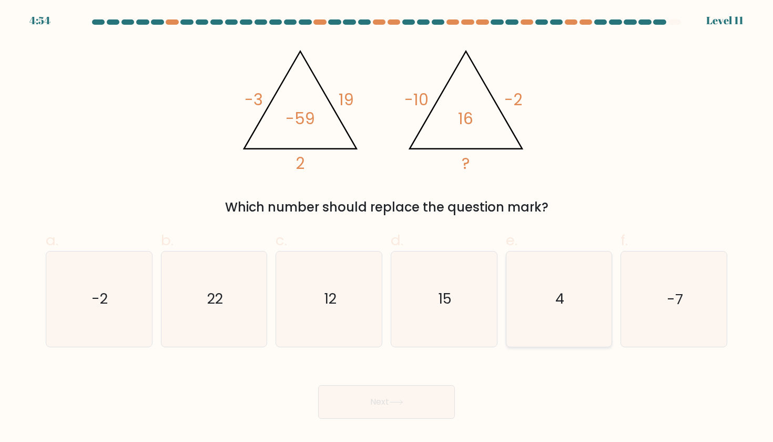
click at [558, 293] on text "4" at bounding box center [559, 298] width 9 height 19
click at [387, 228] on input "e. 4" at bounding box center [387, 224] width 1 height 7
radio input "true"
drag, startPoint x: 171, startPoint y: 59, endPoint x: 390, endPoint y: 152, distance: 238.3
click at [390, 152] on div "@import url('https://fonts.googleapis.com/css?family=Abril+Fatface:400,100,100i…" at bounding box center [386, 128] width 694 height 177
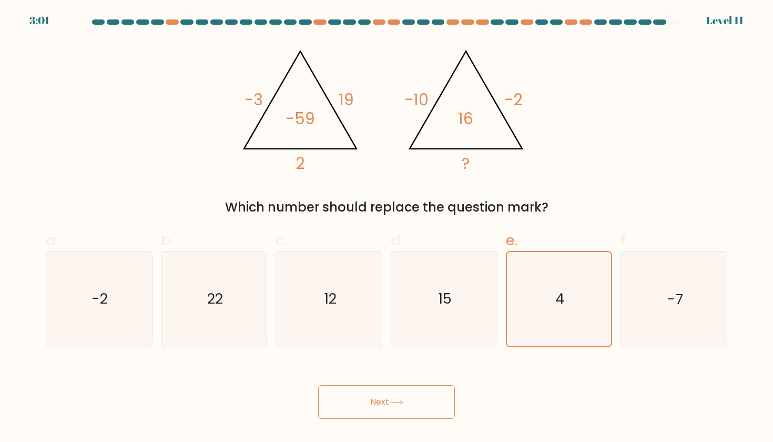
click at [348, 393] on button "Next" at bounding box center [386, 402] width 137 height 34
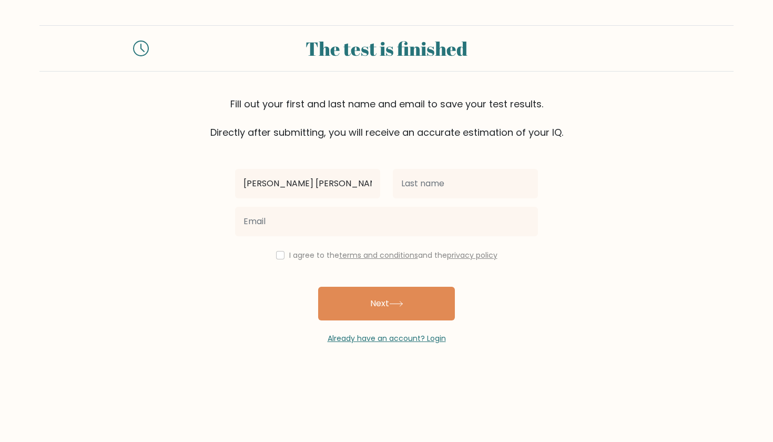
type input "Marie Khristine Louise"
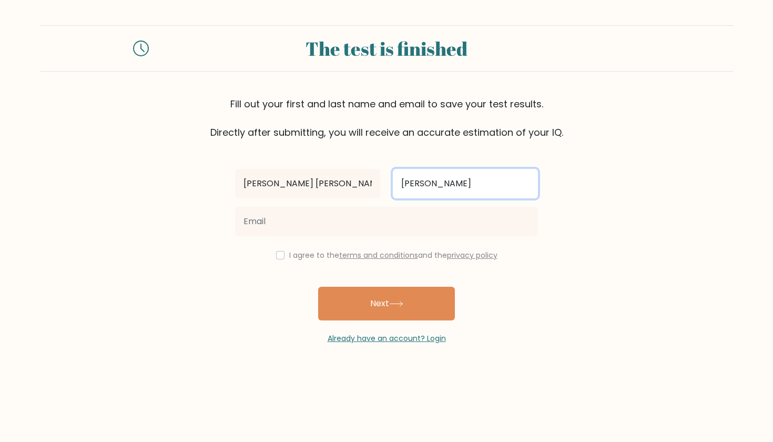
type input "Ramos"
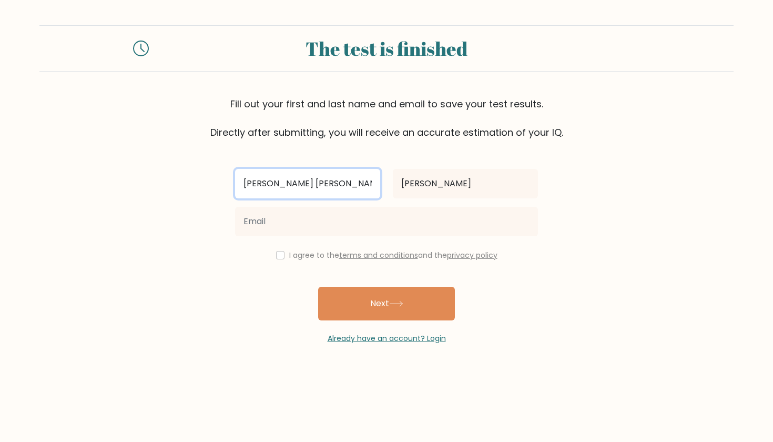
drag, startPoint x: 307, startPoint y: 186, endPoint x: 207, endPoint y: 186, distance: 99.9
click at [207, 186] on form "The test is finished Fill out your first and last name and email to save your t…" at bounding box center [386, 184] width 773 height 319
type input "Louise"
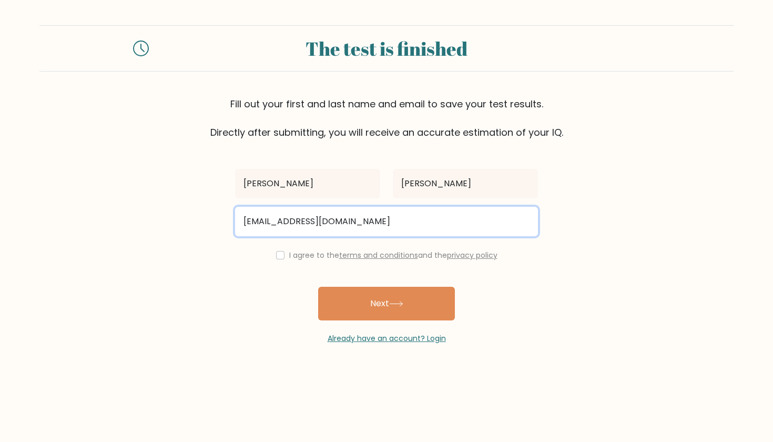
type input "louiseramosofficial@gmail.com"
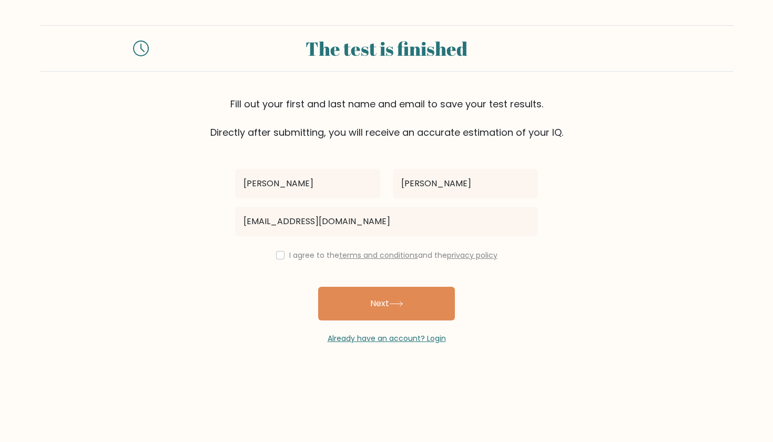
click at [277, 257] on input "checkbox" at bounding box center [280, 255] width 8 height 8
checkbox input "true"
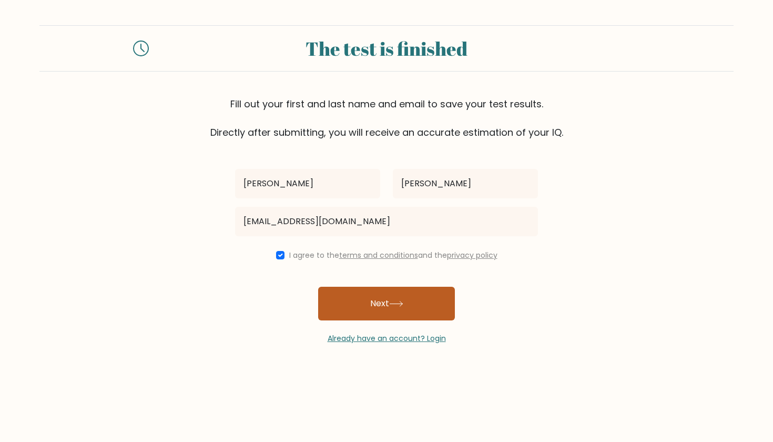
click at [366, 296] on button "Next" at bounding box center [386, 304] width 137 height 34
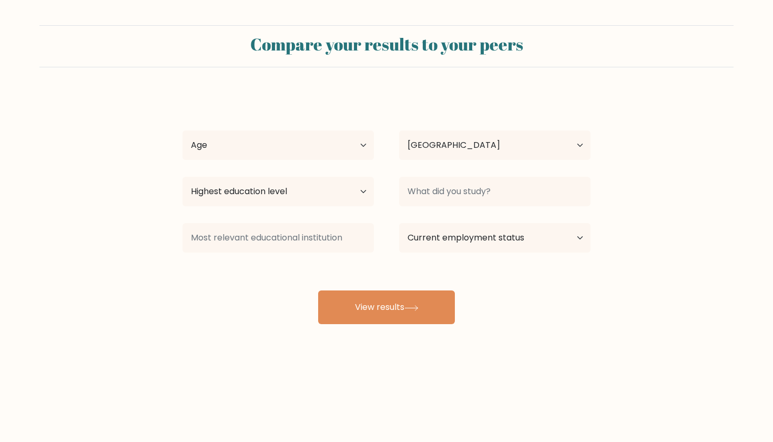
select select "PH"
select select "18_24"
click at [291, 198] on select "Highest education level No schooling Primary Lower Secondary Upper Secondary Oc…" at bounding box center [278, 191] width 191 height 29
select select "bachelors_degree"
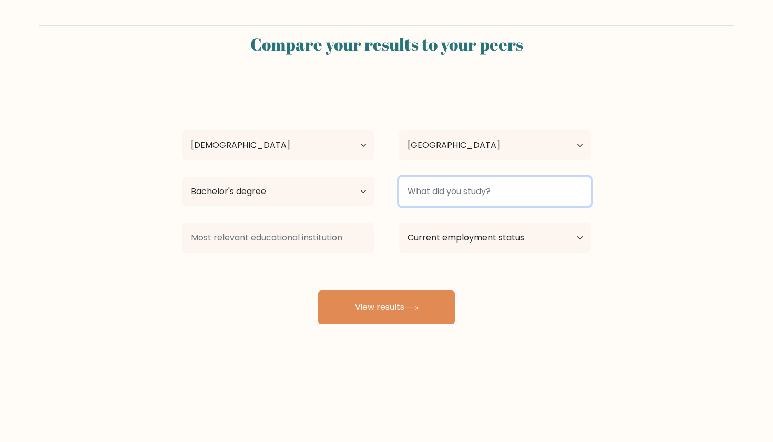
click at [444, 196] on input at bounding box center [494, 191] width 191 height 29
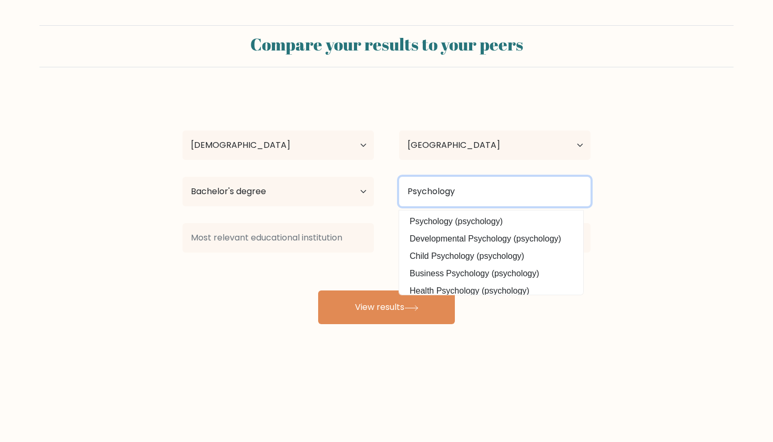
type input "Psychology"
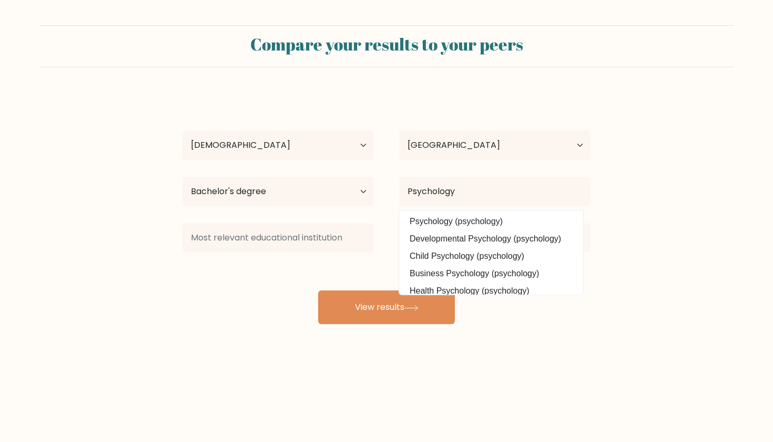
click at [461, 220] on div "Current employment status Employed Student Retired Other / prefer not to answer" at bounding box center [495, 238] width 217 height 38
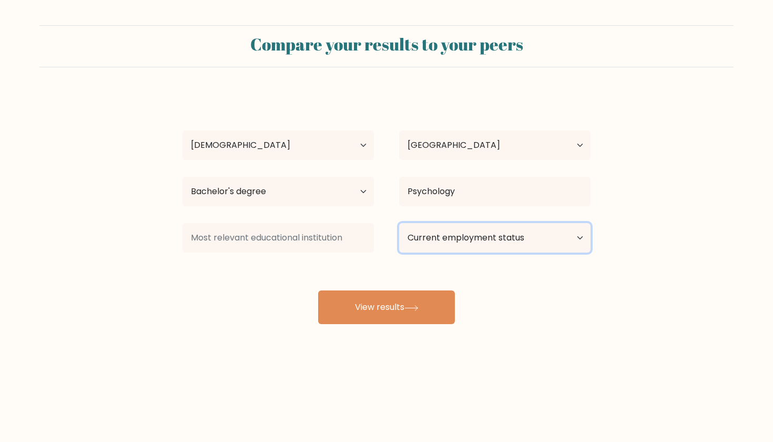
select select "other"
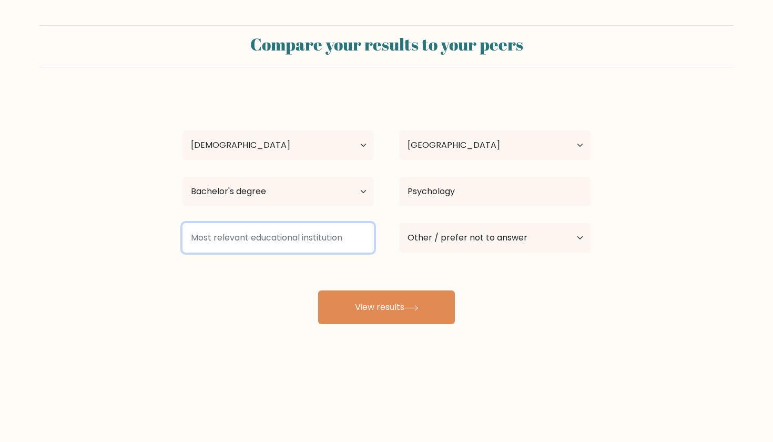
click at [318, 233] on input at bounding box center [278, 237] width 191 height 29
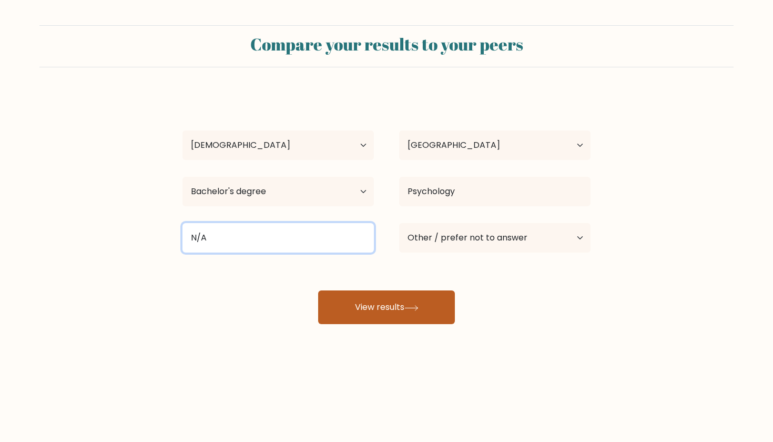
type input "N/A"
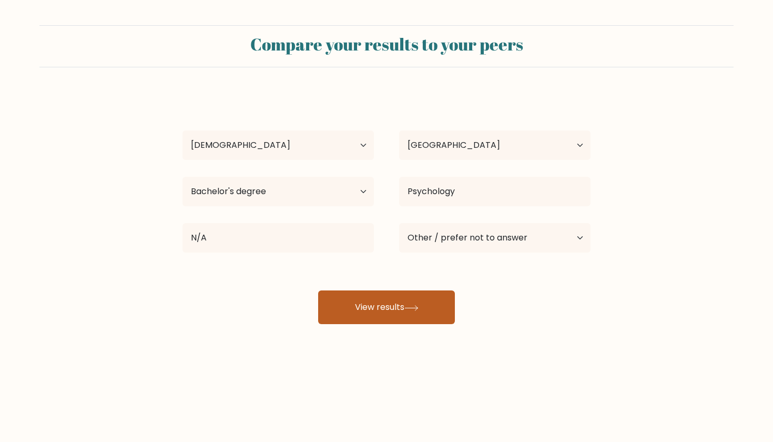
click at [415, 307] on icon at bounding box center [412, 308] width 14 height 6
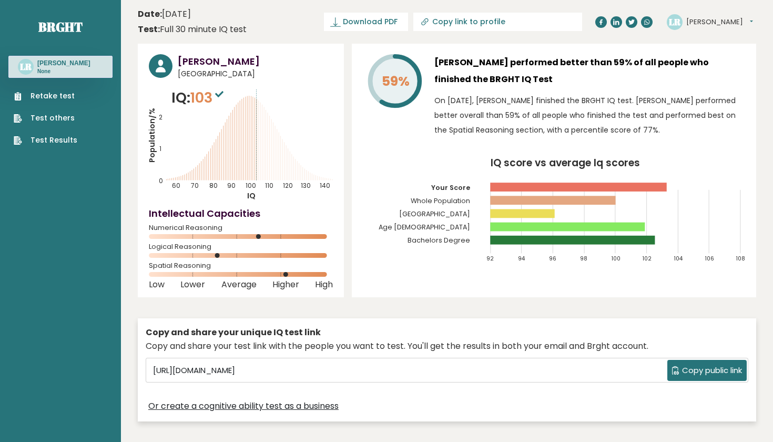
drag, startPoint x: 604, startPoint y: 63, endPoint x: 668, endPoint y: 139, distance: 99.7
click at [668, 139] on div "Louise Ramos performed better than 59% of all people who finished the BRGHT IQ …" at bounding box center [590, 98] width 311 height 88
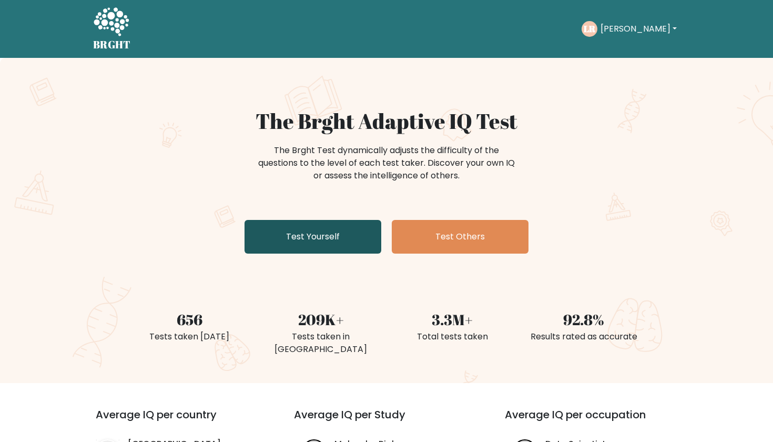
click at [339, 234] on link "Test Yourself" at bounding box center [313, 237] width 137 height 34
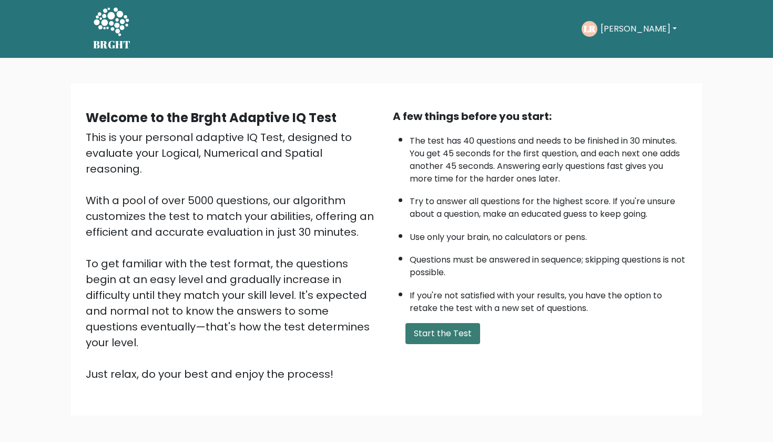
click at [456, 344] on button "Start the Test" at bounding box center [443, 333] width 75 height 21
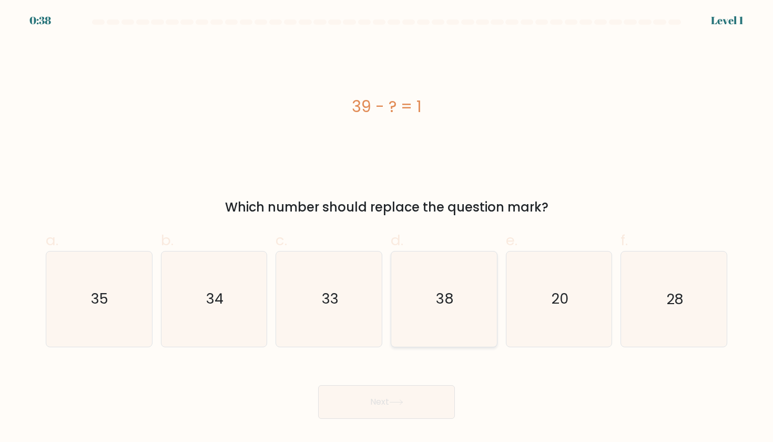
click at [439, 307] on text "38" at bounding box center [445, 298] width 18 height 19
click at [387, 228] on input "d. 38" at bounding box center [387, 224] width 1 height 7
radio input "true"
click at [427, 398] on button "Next" at bounding box center [386, 402] width 137 height 34
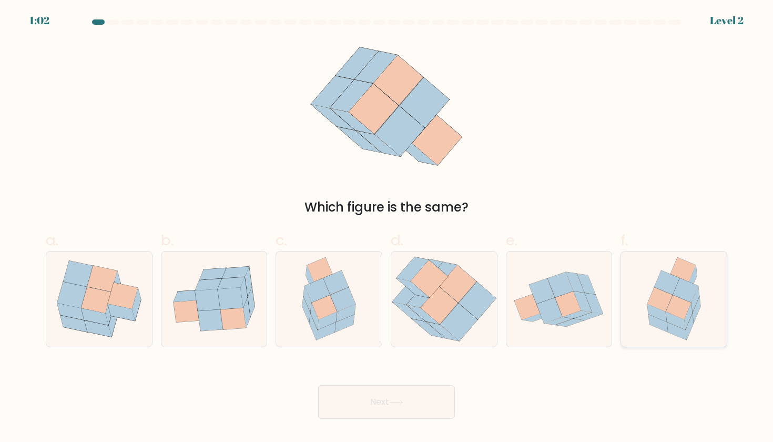
click at [667, 314] on icon at bounding box center [675, 321] width 19 height 18
click at [387, 228] on input "f." at bounding box center [387, 224] width 1 height 7
radio input "true"
click at [402, 407] on button "Next" at bounding box center [386, 402] width 137 height 34
click at [402, 402] on icon at bounding box center [396, 402] width 13 height 5
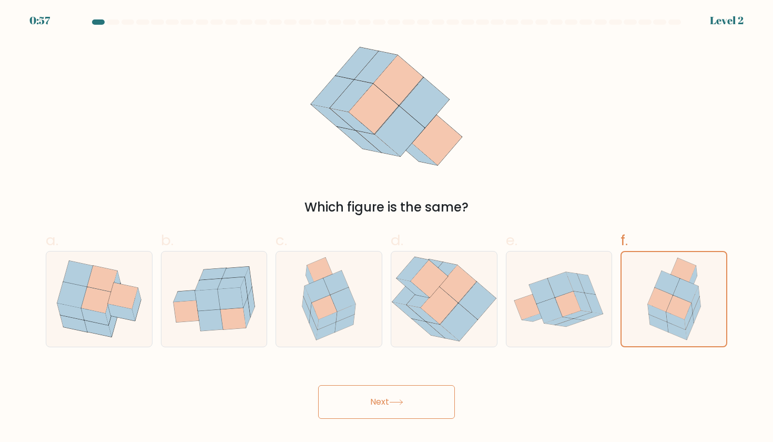
click at [390, 392] on button "Next" at bounding box center [386, 402] width 137 height 34
click at [661, 321] on icon at bounding box center [658, 323] width 19 height 17
click at [387, 228] on input "f." at bounding box center [387, 224] width 1 height 7
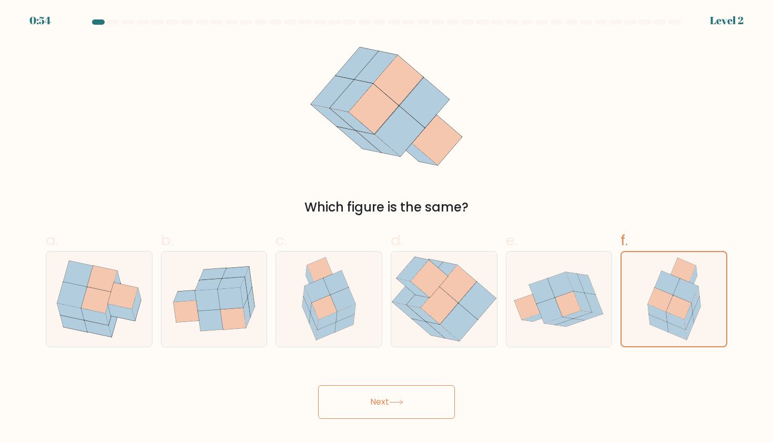
click at [421, 410] on button "Next" at bounding box center [386, 402] width 137 height 34
click at [378, 396] on button "Next" at bounding box center [386, 402] width 137 height 34
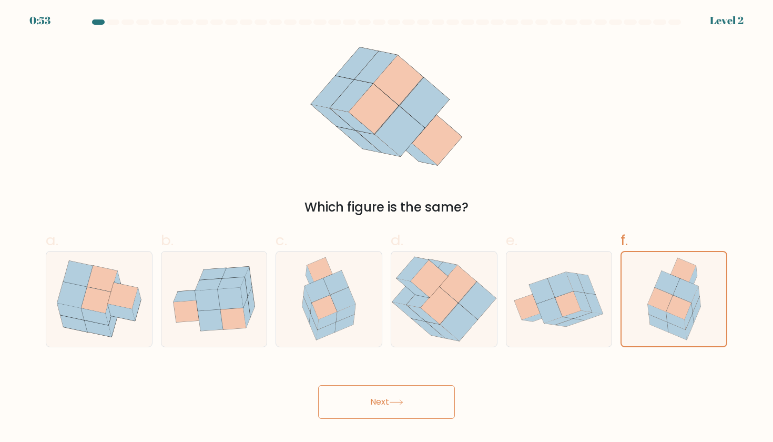
click at [378, 396] on button "Next" at bounding box center [386, 402] width 137 height 34
click at [366, 278] on icon at bounding box center [329, 298] width 74 height 95
click at [387, 228] on input "c." at bounding box center [387, 224] width 1 height 7
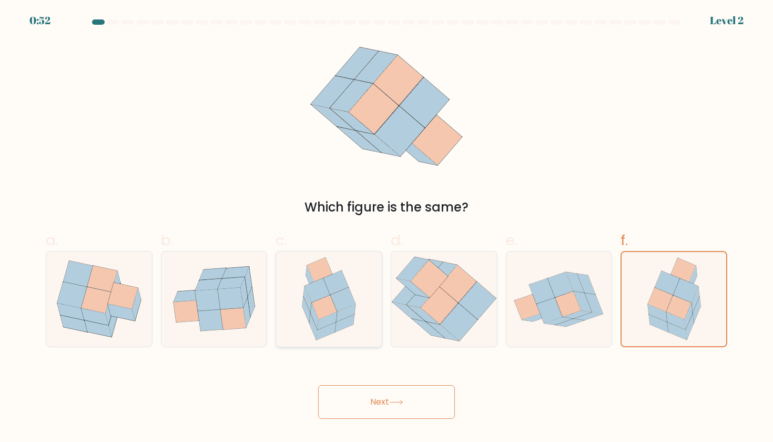
radio input "true"
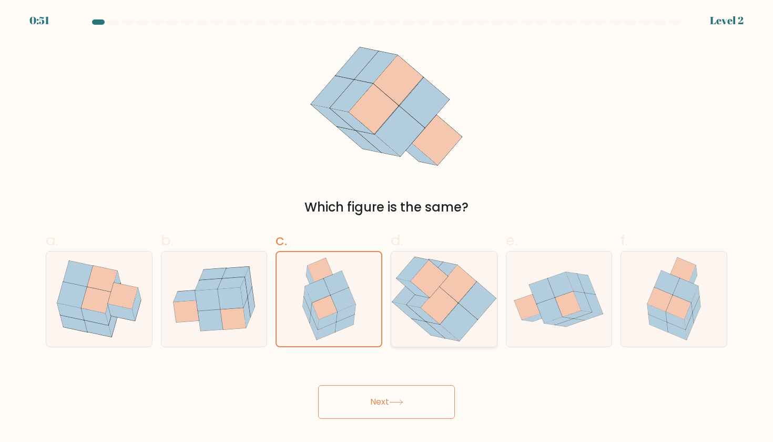
click at [468, 291] on icon at bounding box center [457, 283] width 37 height 37
click at [387, 228] on input "d." at bounding box center [387, 224] width 1 height 7
radio input "true"
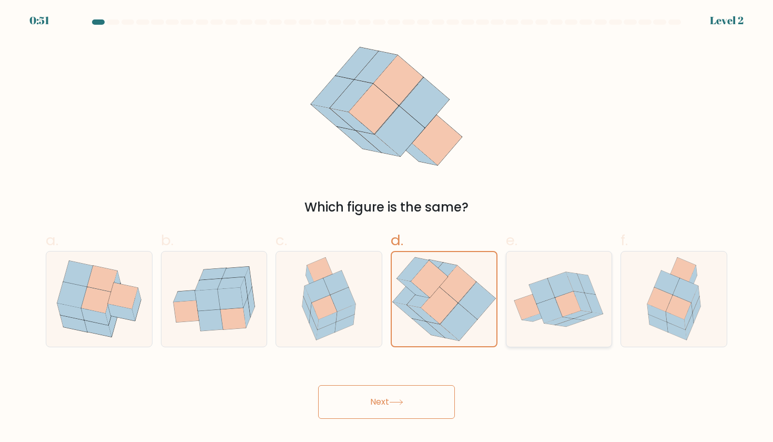
click at [561, 306] on icon at bounding box center [568, 303] width 26 height 25
click at [387, 228] on input "e." at bounding box center [387, 224] width 1 height 7
radio input "true"
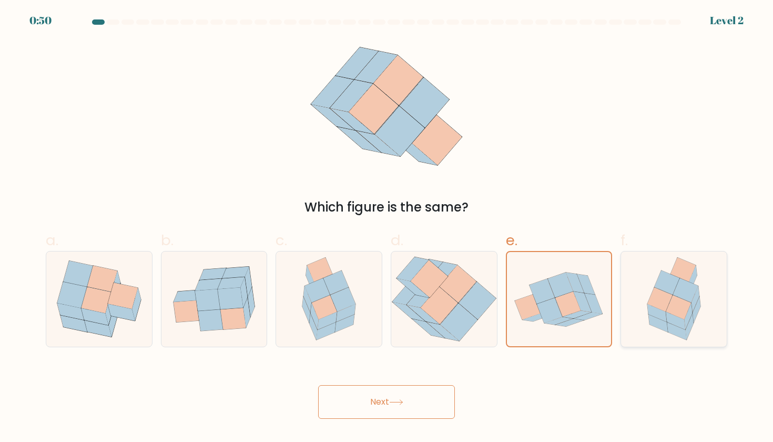
click at [669, 304] on icon at bounding box center [660, 300] width 25 height 24
click at [387, 228] on input "f." at bounding box center [387, 224] width 1 height 7
radio input "true"
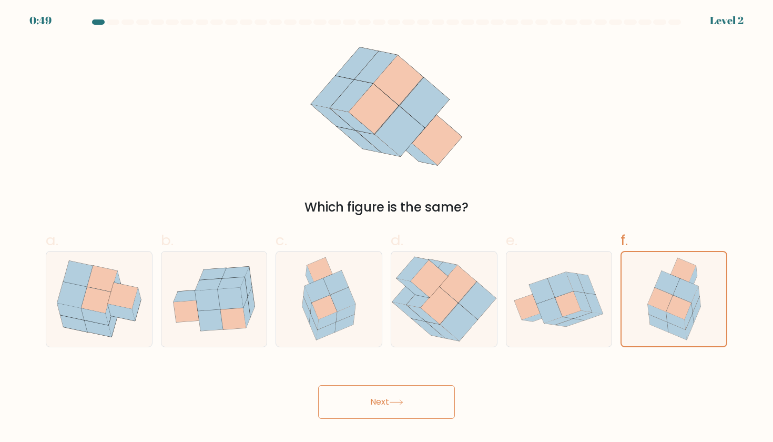
click at [402, 395] on button "Next" at bounding box center [386, 402] width 137 height 34
click at [395, 409] on button "Next" at bounding box center [386, 402] width 137 height 34
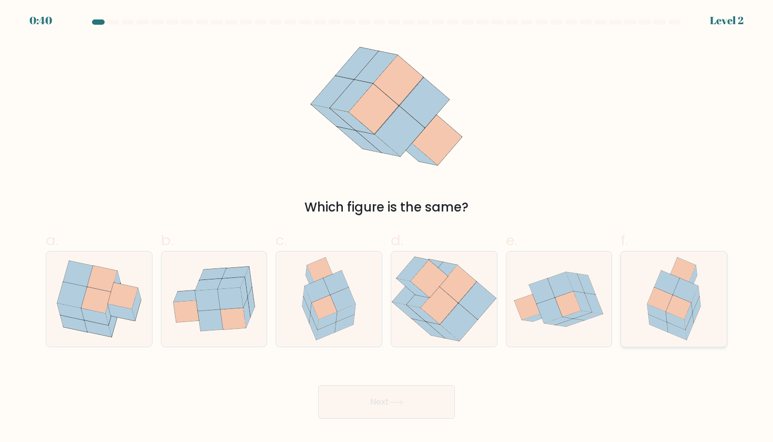
click at [652, 296] on icon at bounding box center [660, 300] width 25 height 24
click at [387, 228] on input "f." at bounding box center [387, 224] width 1 height 7
radio input "true"
click at [412, 406] on button "Next" at bounding box center [386, 402] width 137 height 34
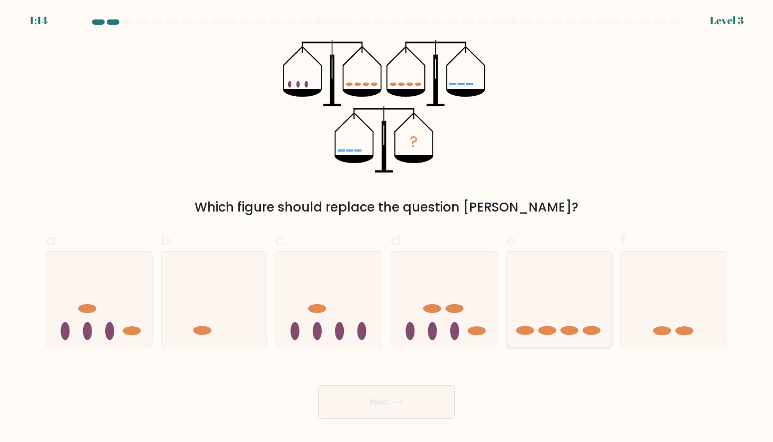
click at [545, 305] on icon at bounding box center [560, 298] width 106 height 87
click at [387, 228] on input "e." at bounding box center [387, 224] width 1 height 7
radio input "true"
click at [402, 405] on icon at bounding box center [396, 402] width 14 height 6
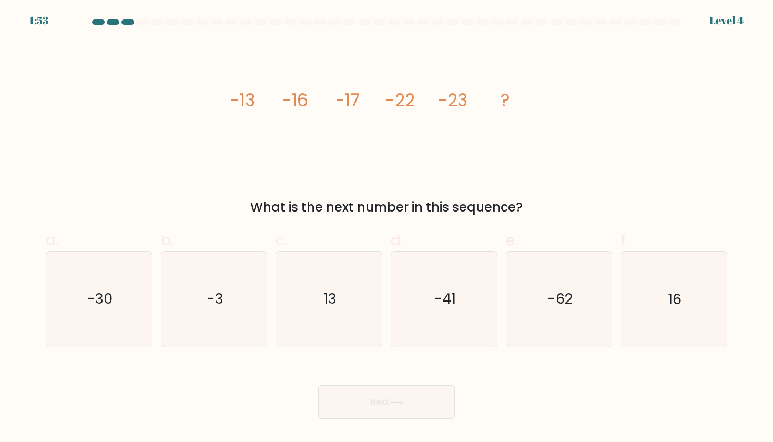
drag, startPoint x: 225, startPoint y: 96, endPoint x: 574, endPoint y: 214, distance: 368.1
click at [574, 214] on div "image/svg+xml -13 -16 -17 -22 -23 ? What is the next number in this sequence?" at bounding box center [386, 128] width 694 height 177
copy div "-13 -16 -17 -22 -23 ? What is the next number in this sequence?"
click at [115, 292] on icon "-30" at bounding box center [99, 298] width 95 height 95
click at [387, 228] on input "a. -30" at bounding box center [387, 224] width 1 height 7
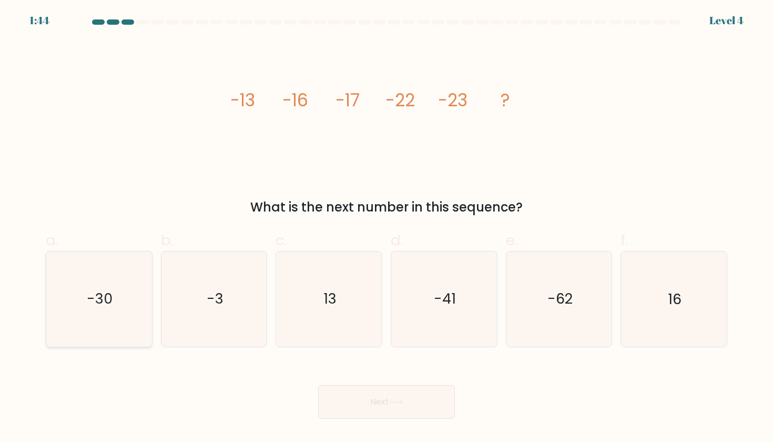
radio input "true"
click at [379, 392] on button "Next" at bounding box center [386, 402] width 137 height 34
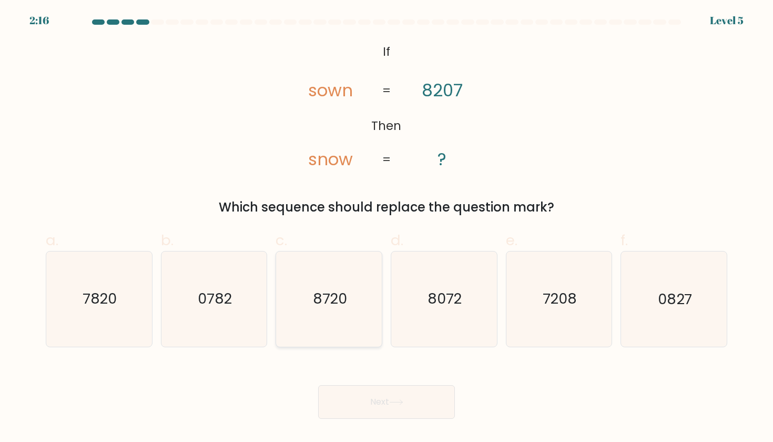
click at [358, 315] on icon "8720" at bounding box center [329, 298] width 95 height 95
click at [387, 228] on input "c. 8720" at bounding box center [387, 224] width 1 height 7
radio input "true"
click at [396, 410] on button "Next" at bounding box center [386, 402] width 137 height 34
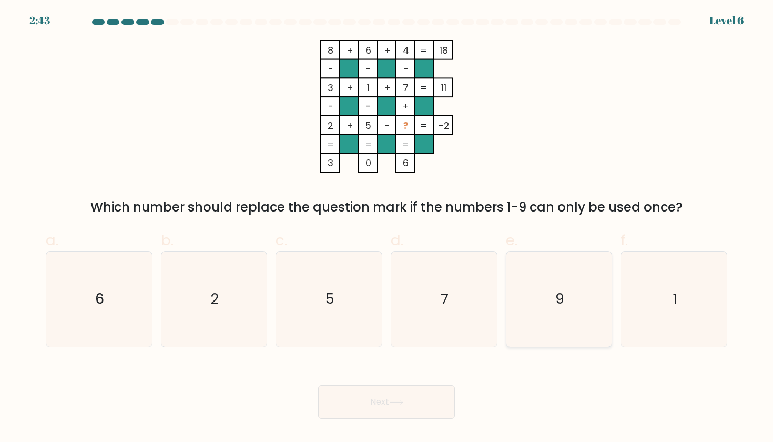
click at [562, 306] on text "9" at bounding box center [559, 298] width 9 height 19
click at [387, 228] on input "e. 9" at bounding box center [387, 224] width 1 height 7
radio input "true"
click at [437, 392] on button "Next" at bounding box center [386, 402] width 137 height 34
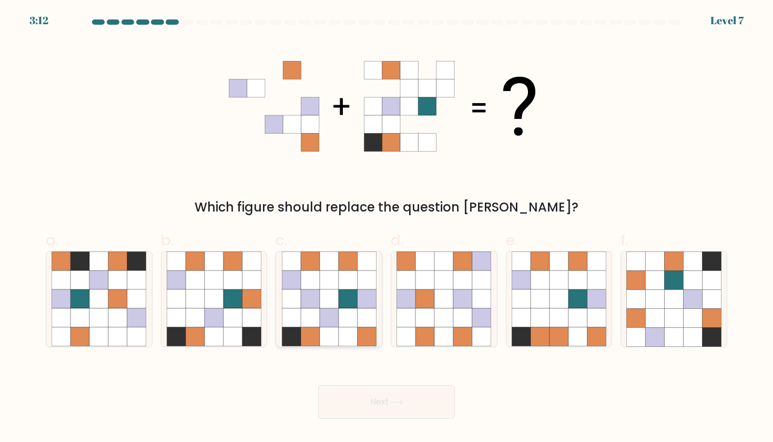
click at [318, 307] on icon at bounding box center [310, 298] width 19 height 19
click at [387, 228] on input "c." at bounding box center [387, 224] width 1 height 7
radio input "true"
click at [390, 406] on button "Next" at bounding box center [386, 402] width 137 height 34
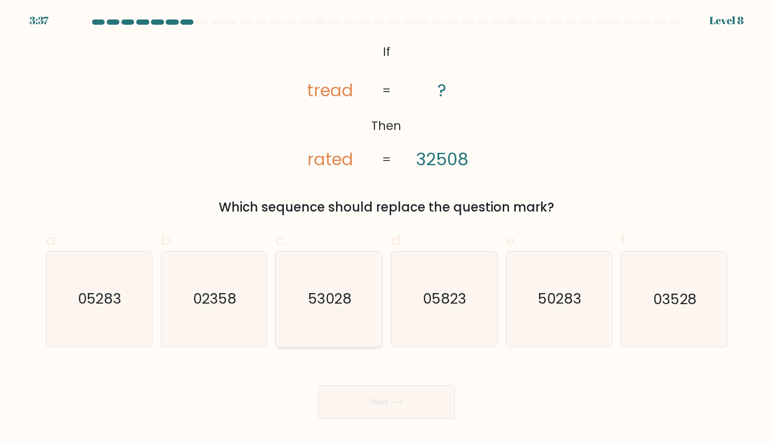
click at [325, 288] on icon "53028" at bounding box center [329, 298] width 95 height 95
click at [387, 228] on input "c. 53028" at bounding box center [387, 224] width 1 height 7
radio input "true"
click at [380, 399] on button "Next" at bounding box center [386, 402] width 137 height 34
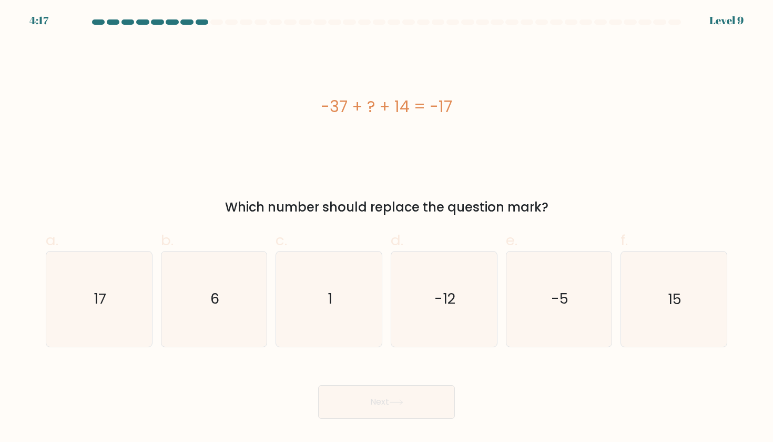
drag, startPoint x: 320, startPoint y: 104, endPoint x: 455, endPoint y: 110, distance: 134.8
click at [456, 110] on div "-37 + ? + 14 = -17" at bounding box center [387, 107] width 682 height 24
copy div "-37 + ? + 14 = -17"
click at [247, 296] on icon "6" at bounding box center [214, 298] width 95 height 95
click at [387, 228] on input "b. 6" at bounding box center [387, 224] width 1 height 7
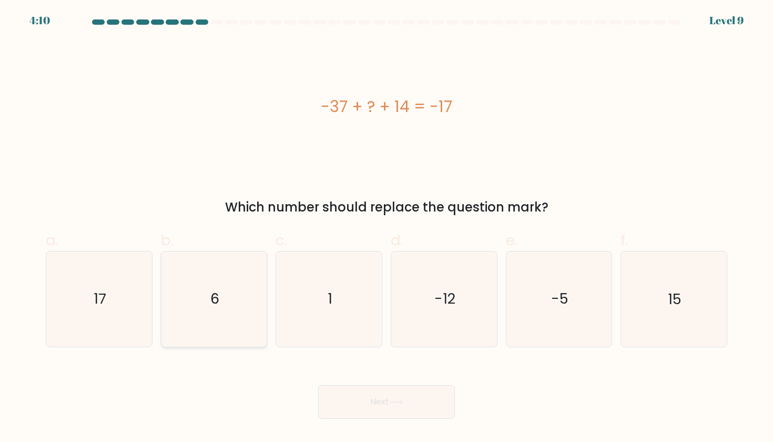
radio input "true"
click at [397, 398] on button "Next" at bounding box center [386, 402] width 137 height 34
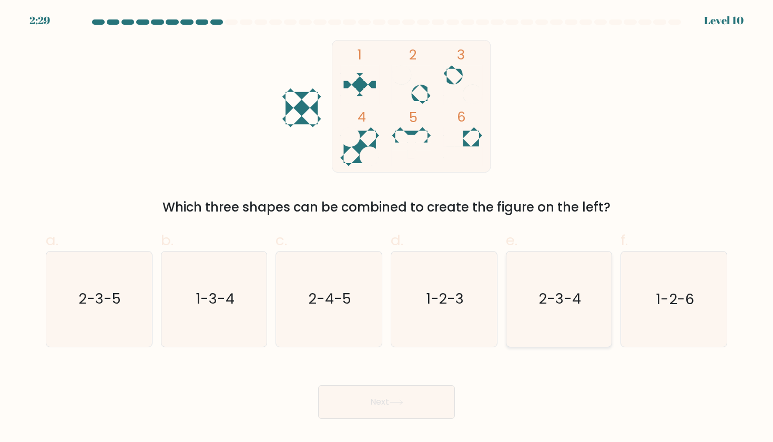
click at [540, 311] on icon "2-3-4" at bounding box center [559, 298] width 95 height 95
click at [387, 228] on input "e. 2-3-4" at bounding box center [387, 224] width 1 height 7
radio input "true"
click at [389, 409] on button "Next" at bounding box center [386, 402] width 137 height 34
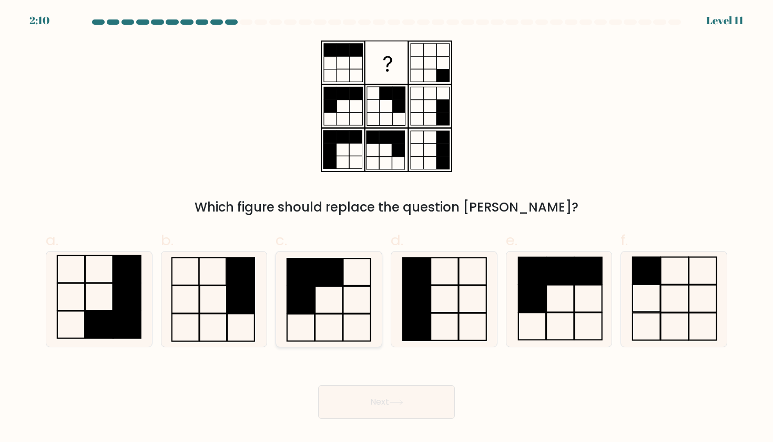
click at [363, 310] on icon at bounding box center [329, 298] width 95 height 95
click at [387, 228] on input "c." at bounding box center [387, 224] width 1 height 7
radio input "true"
click at [322, 284] on rect at bounding box center [328, 272] width 27 height 27
click at [387, 228] on input "c." at bounding box center [387, 224] width 1 height 7
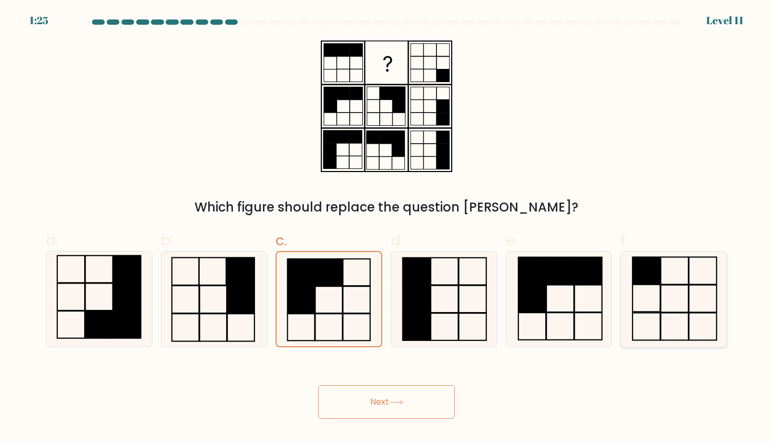
click at [714, 332] on icon at bounding box center [674, 298] width 95 height 95
click at [387, 228] on input "f." at bounding box center [387, 224] width 1 height 7
radio input "true"
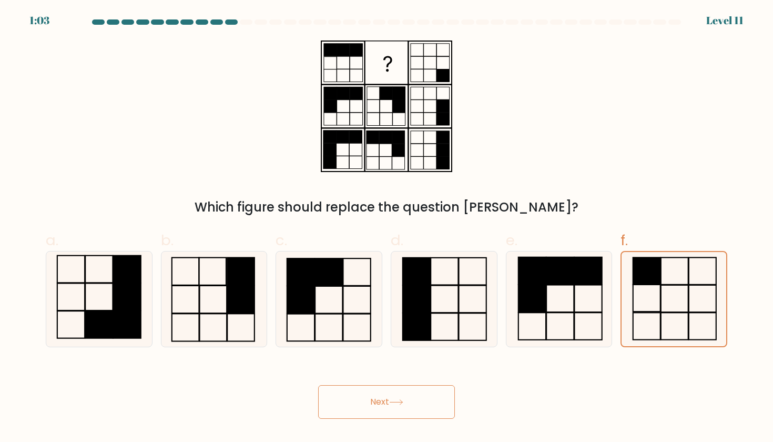
click at [412, 403] on button "Next" at bounding box center [386, 402] width 137 height 34
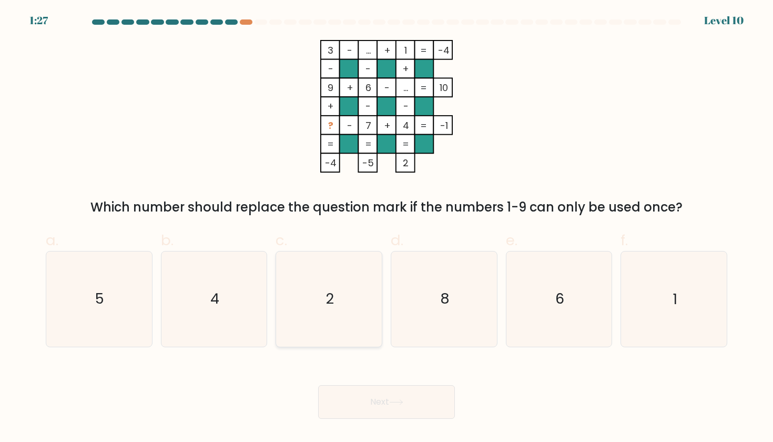
click at [335, 303] on icon "2" at bounding box center [329, 298] width 95 height 95
click at [387, 228] on input "c. 2" at bounding box center [387, 224] width 1 height 7
radio input "true"
click at [366, 409] on button "Next" at bounding box center [386, 402] width 137 height 34
